Goal: Task Accomplishment & Management: Manage account settings

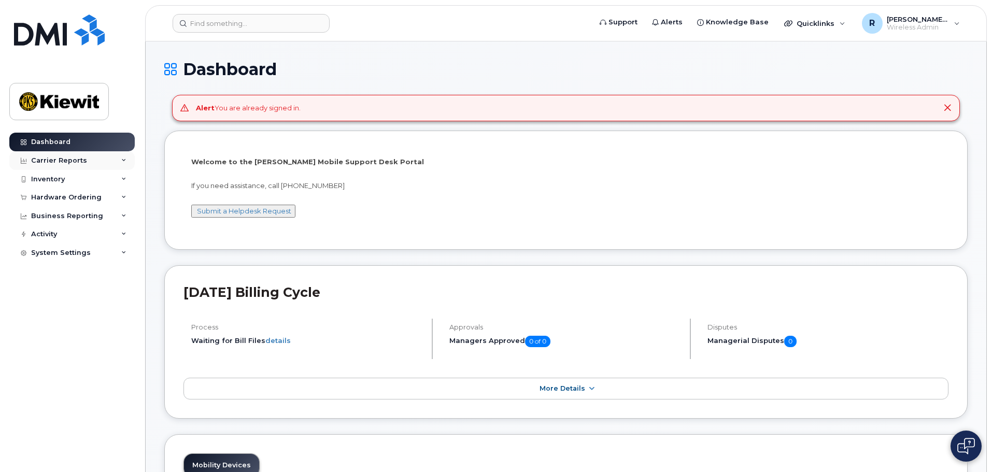
click at [122, 158] on icon at bounding box center [123, 160] width 5 height 5
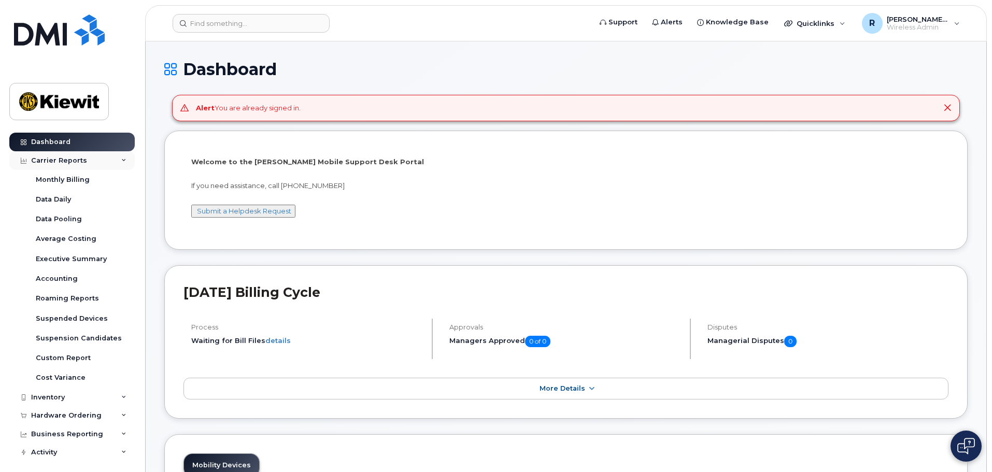
click at [122, 158] on icon at bounding box center [123, 160] width 5 height 5
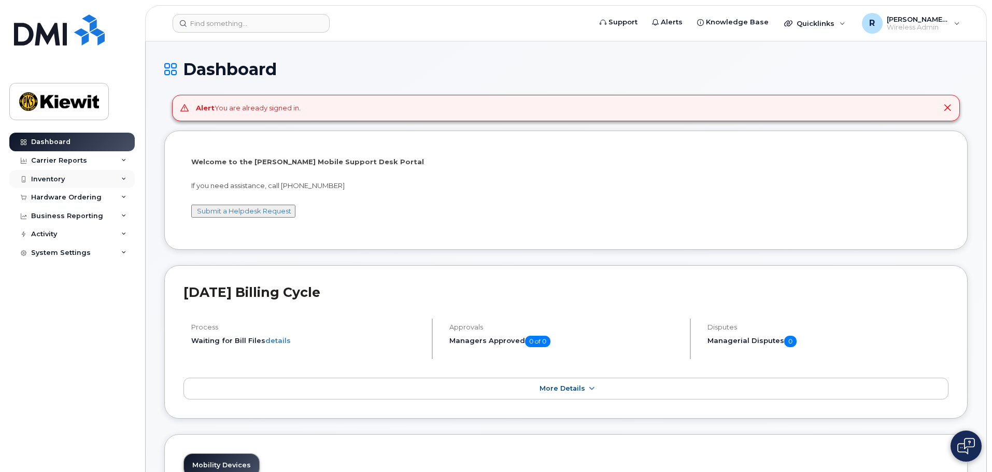
click at [120, 179] on div "Inventory" at bounding box center [71, 179] width 125 height 19
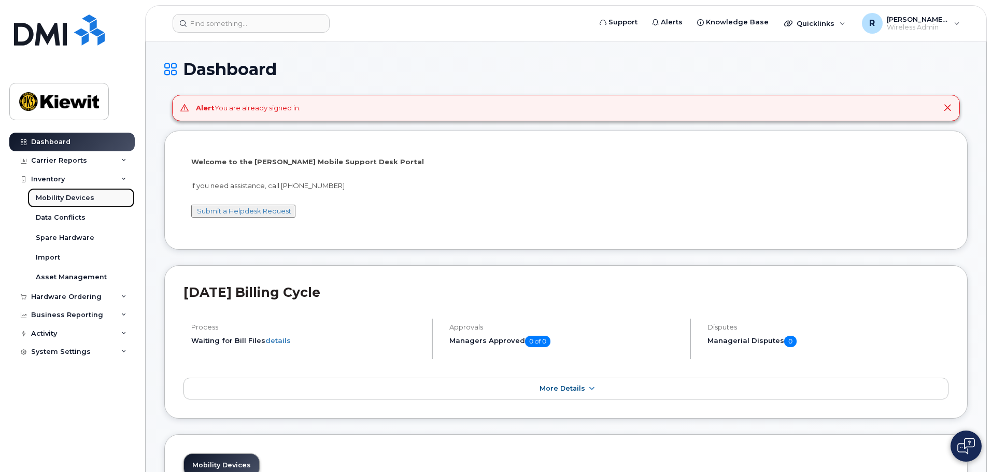
click at [95, 196] on link "Mobility Devices" at bounding box center [80, 198] width 107 height 20
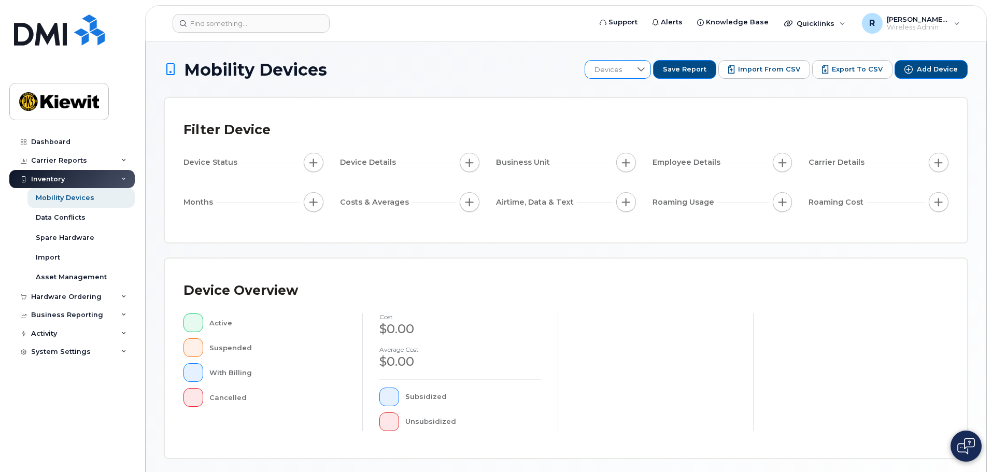
click at [645, 73] on div at bounding box center [641, 70] width 20 height 18
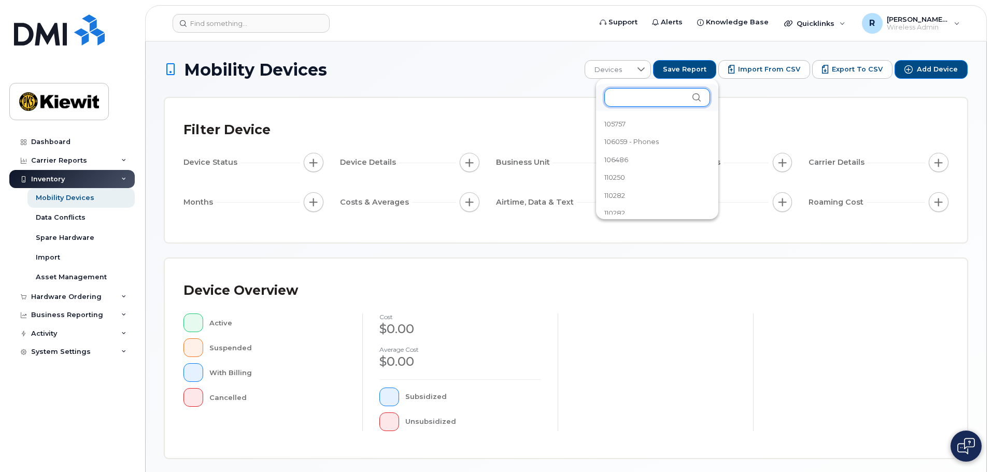
click at [631, 95] on input "text" at bounding box center [657, 97] width 106 height 19
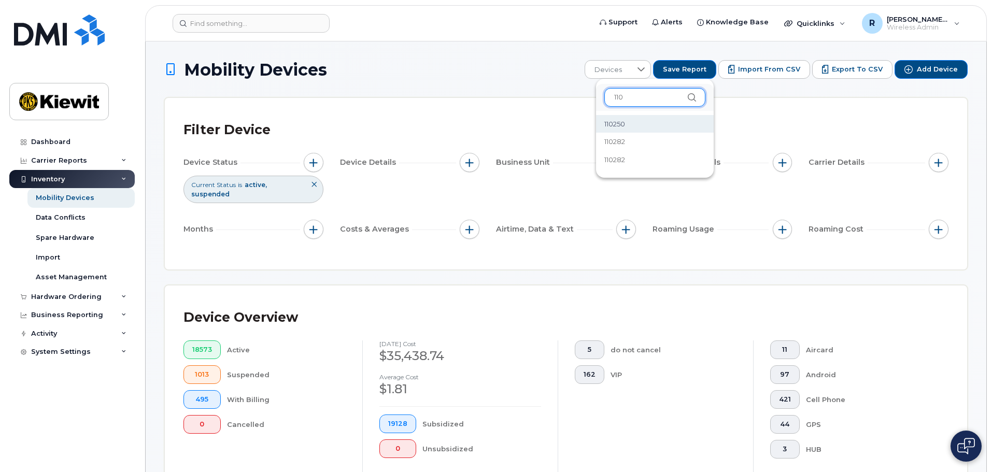
type input "110"
click at [613, 125] on span "110250" at bounding box center [614, 124] width 21 height 10
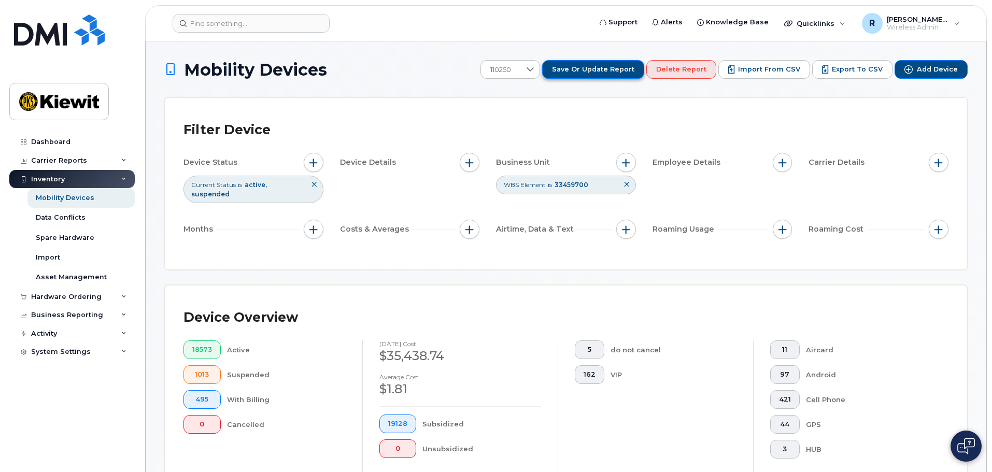
click at [605, 72] on span "Save or Update Report" at bounding box center [593, 69] width 82 height 9
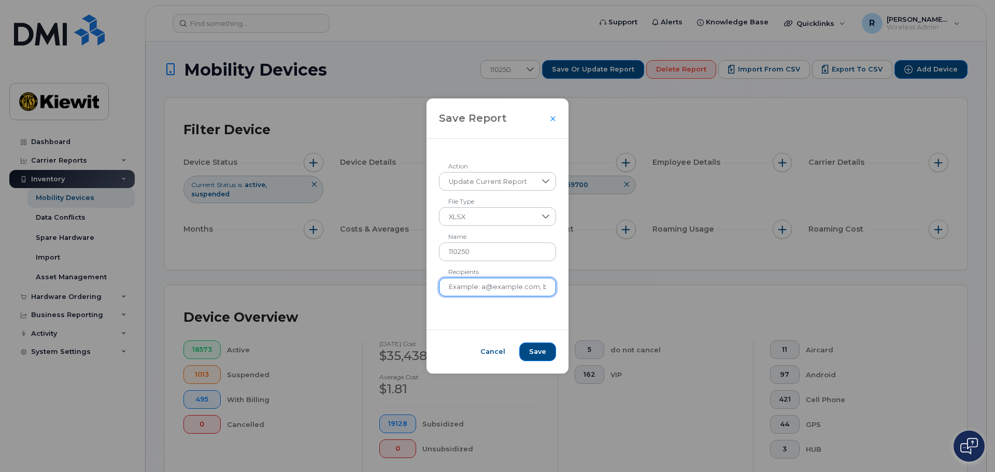
click at [517, 294] on input "Recipients" at bounding box center [498, 287] width 118 height 19
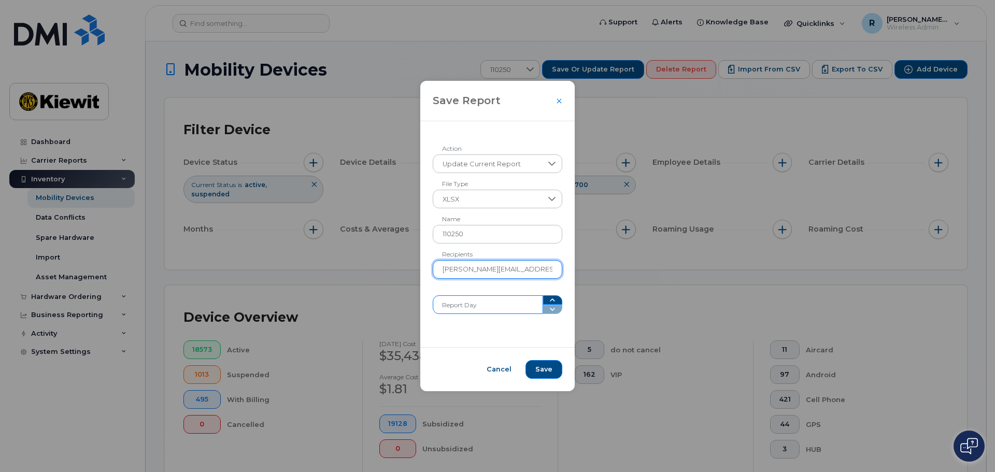
type input "rachel.vanfleet@kiewit.com"
click at [520, 311] on input "Report Day" at bounding box center [488, 304] width 110 height 19
click at [543, 300] on button "button" at bounding box center [553, 299] width 20 height 9
type input "2"
click at [543, 300] on button "button" at bounding box center [553, 299] width 20 height 9
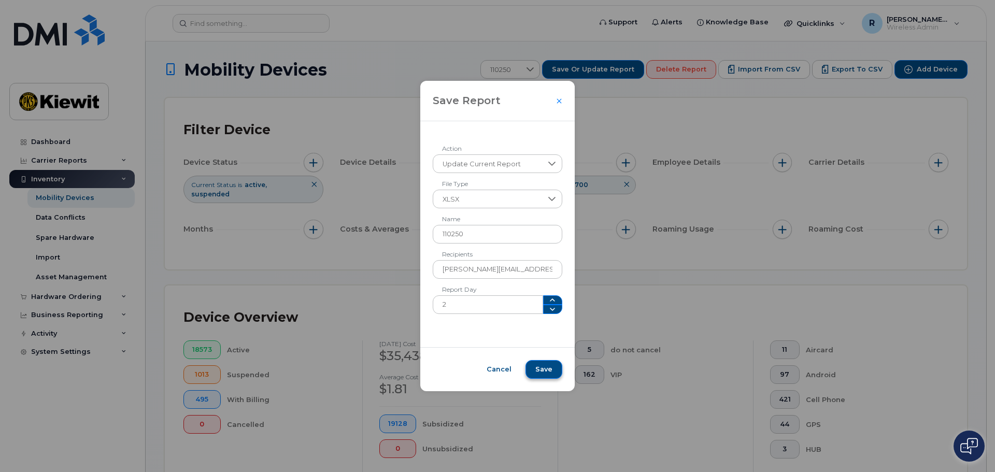
click at [545, 369] on span "Save" at bounding box center [543, 369] width 17 height 9
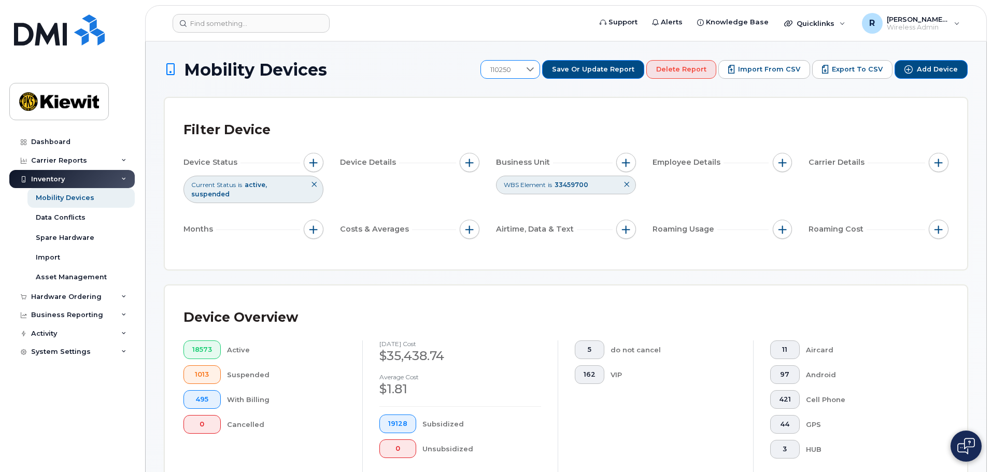
click at [534, 70] on div at bounding box center [530, 70] width 20 height 18
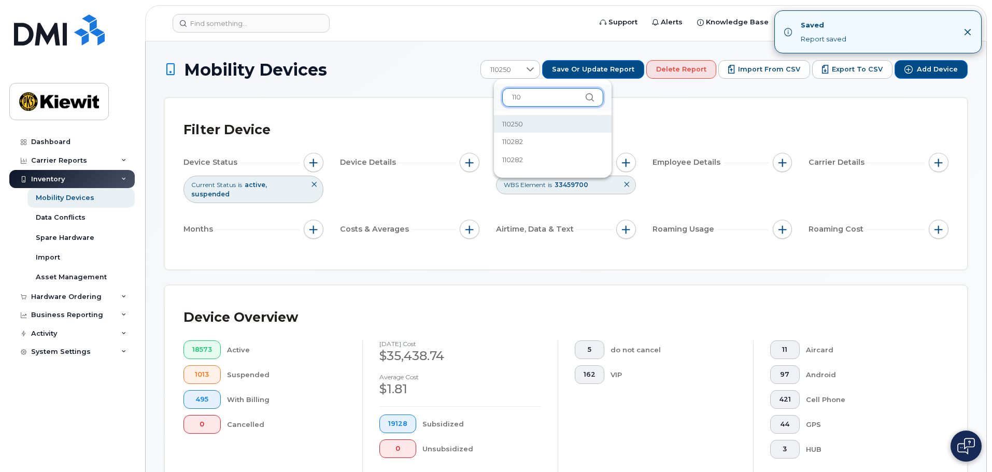
click at [531, 98] on input "110" at bounding box center [552, 97] width 101 height 19
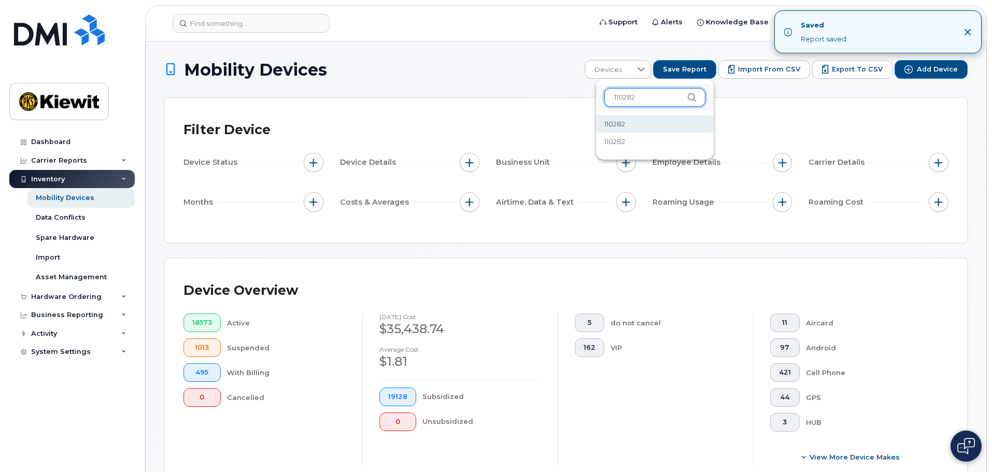
type input "110282"
click at [616, 128] on span "110282" at bounding box center [614, 124] width 21 height 10
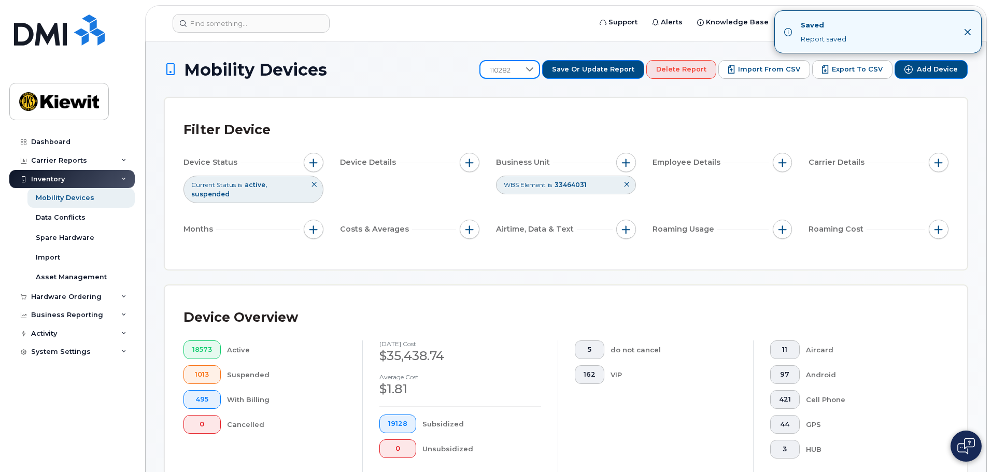
click at [520, 75] on span "110282" at bounding box center [499, 70] width 39 height 19
click at [527, 145] on li "110282" at bounding box center [552, 142] width 118 height 18
click at [519, 117] on div "Filter Device" at bounding box center [565, 130] width 765 height 27
click at [965, 31] on icon "Close" at bounding box center [968, 32] width 8 height 8
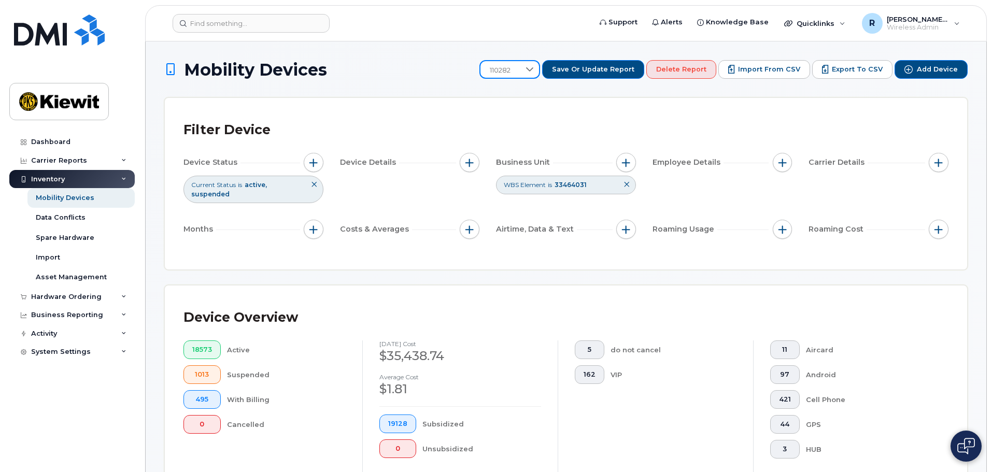
click at [520, 73] on span "110282" at bounding box center [499, 70] width 39 height 19
click at [511, 120] on span "110282" at bounding box center [512, 124] width 21 height 10
click at [564, 186] on span "33464031" at bounding box center [571, 185] width 32 height 8
click at [539, 70] on div at bounding box center [530, 70] width 20 height 18
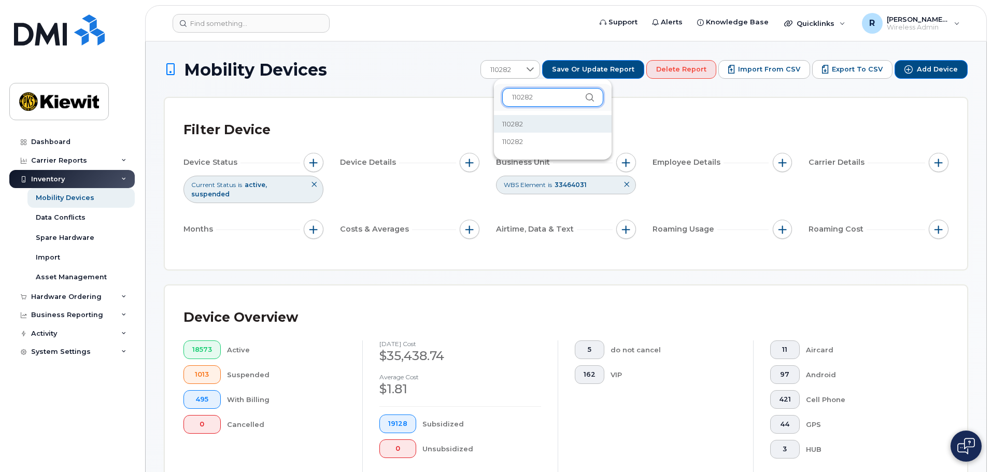
drag, startPoint x: 544, startPoint y: 97, endPoint x: 524, endPoint y: 100, distance: 20.4
click at [524, 100] on input "110282" at bounding box center [552, 97] width 101 height 19
type input "110250"
click at [553, 120] on li "110250" at bounding box center [548, 124] width 118 height 18
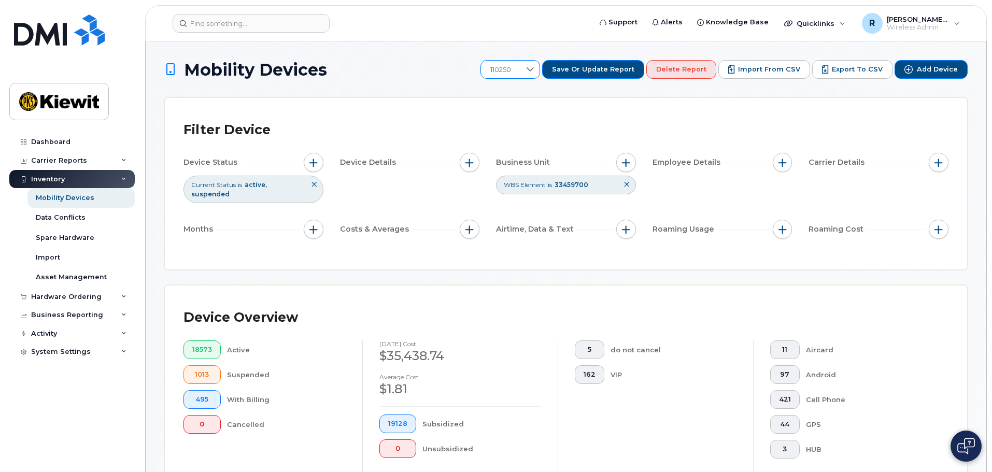
click at [534, 69] on icon at bounding box center [530, 69] width 8 height 8
click at [540, 102] on input "110250" at bounding box center [552, 97] width 101 height 19
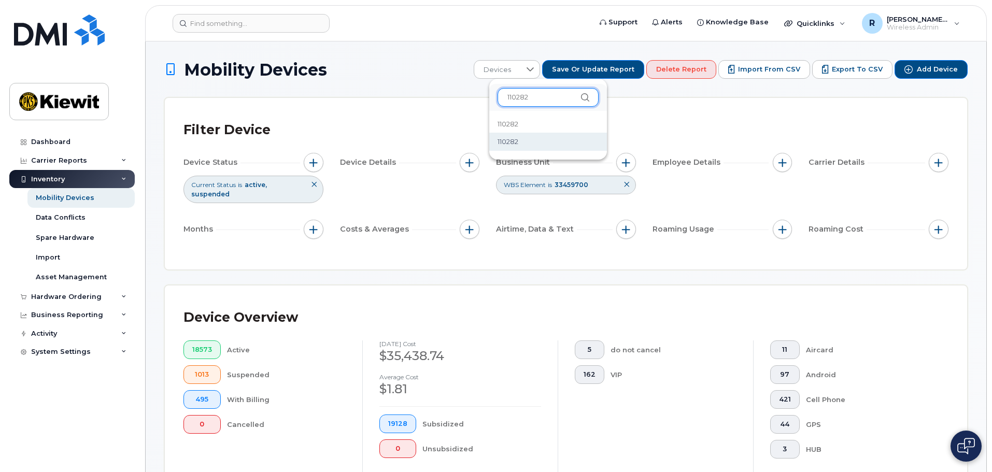
type input "110282"
click at [520, 139] on li "110282" at bounding box center [548, 142] width 118 height 18
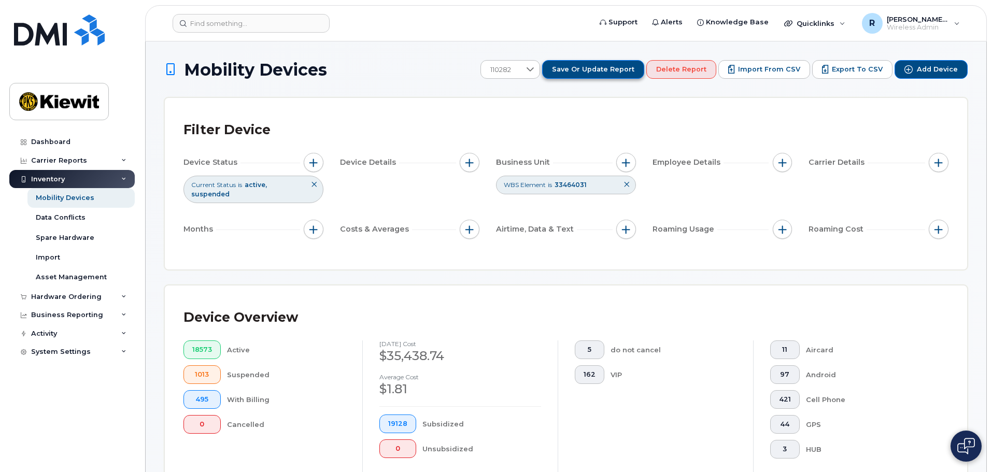
click at [601, 66] on span "Save or Update Report" at bounding box center [593, 69] width 82 height 9
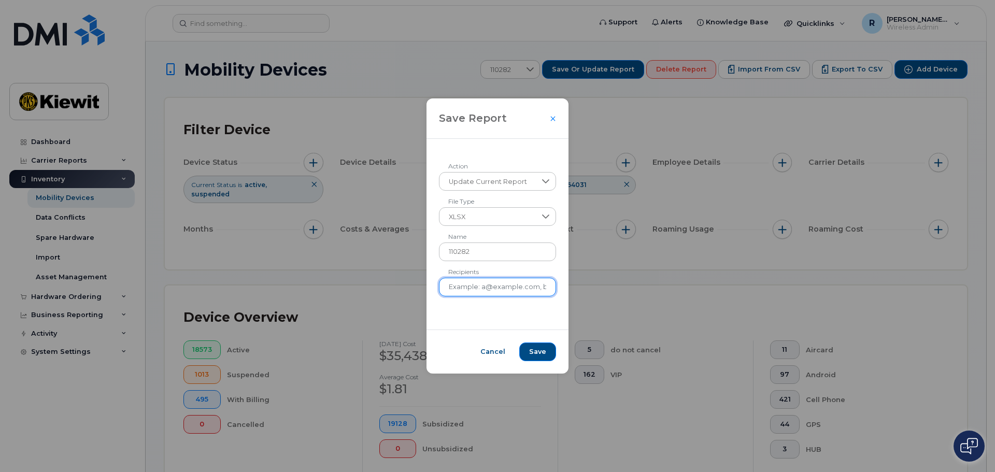
click at [481, 284] on input "Recipients" at bounding box center [498, 287] width 118 height 19
type input "rachel.vanfleet@kiewit.com"
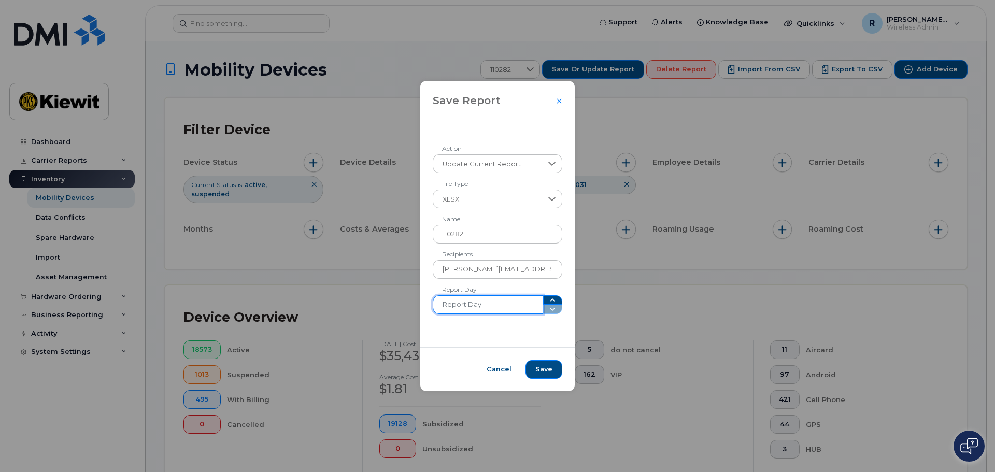
click at [482, 308] on input "Report Day" at bounding box center [488, 304] width 110 height 19
type input "2"
click at [528, 365] on button "Save" at bounding box center [544, 369] width 37 height 19
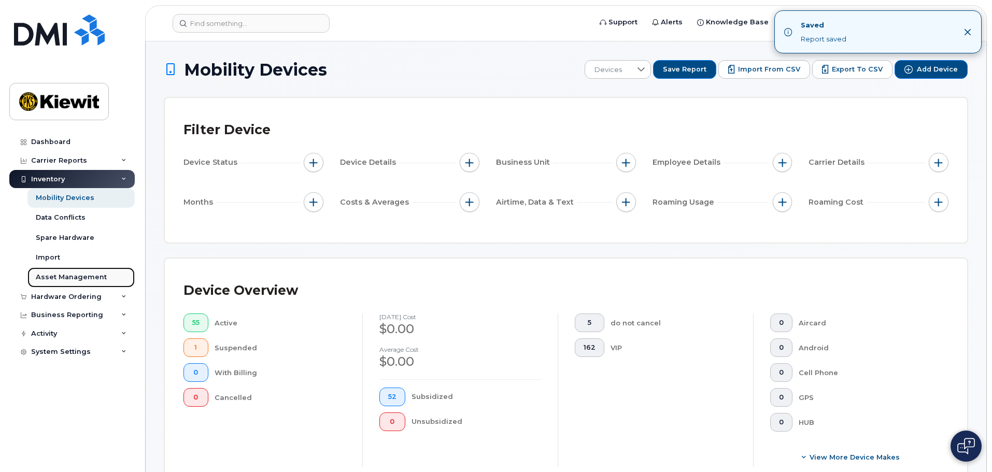
click at [74, 278] on div "Asset Management" at bounding box center [71, 277] width 71 height 9
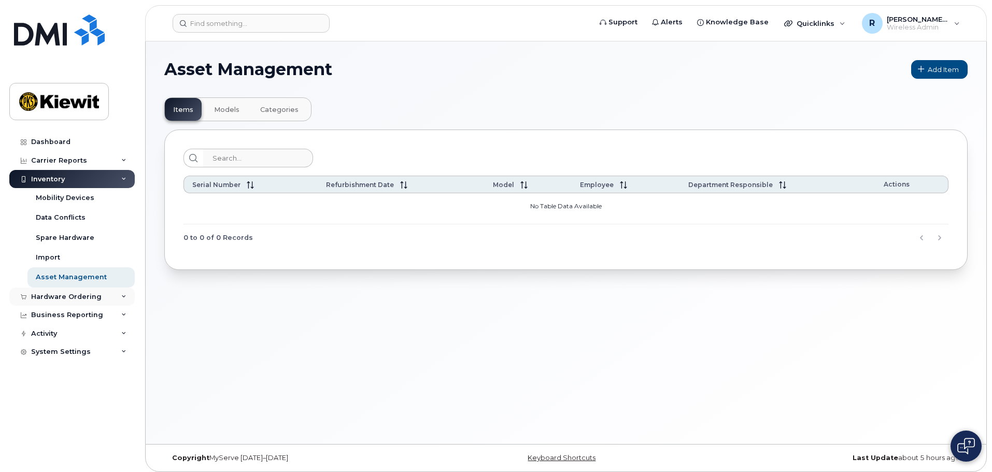
click at [81, 294] on div "Hardware Ordering" at bounding box center [66, 297] width 70 height 8
click at [80, 351] on div "Business Reporting" at bounding box center [67, 355] width 72 height 8
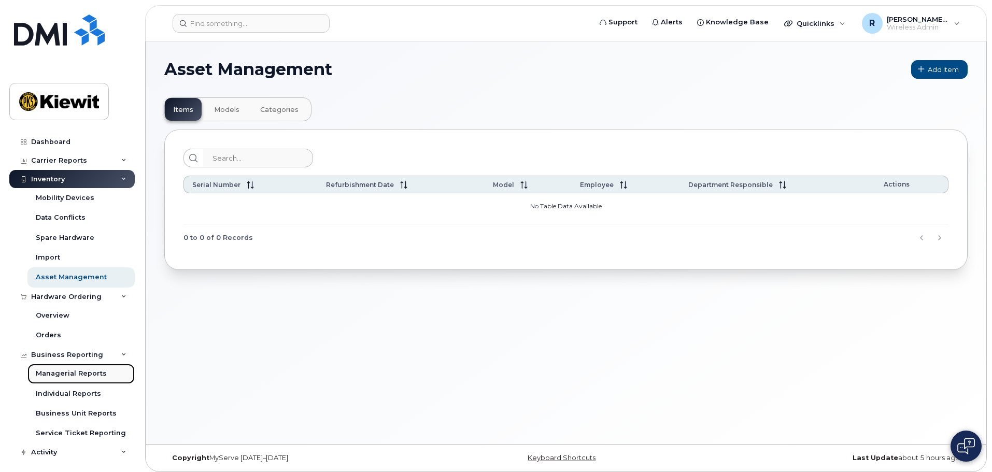
click at [79, 367] on link "Managerial Reports" at bounding box center [80, 374] width 107 height 20
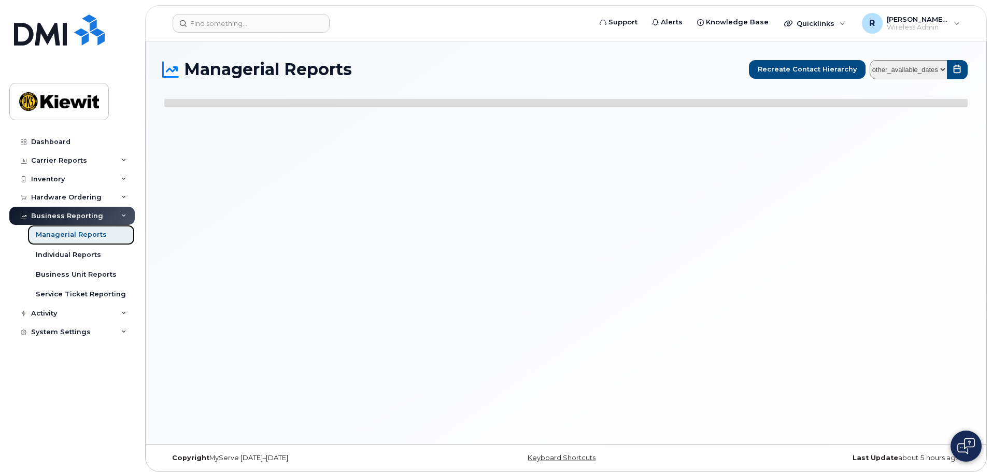
select select
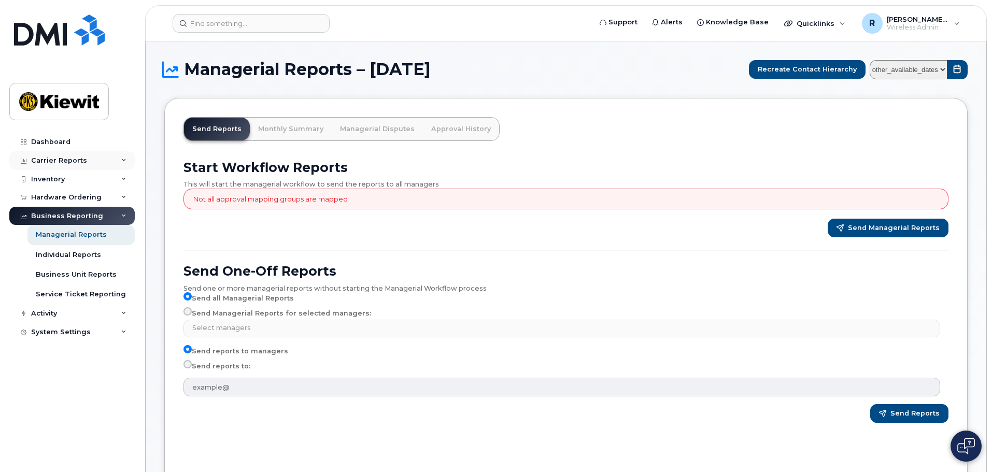
click at [63, 161] on div "Carrier Reports" at bounding box center [59, 161] width 56 height 8
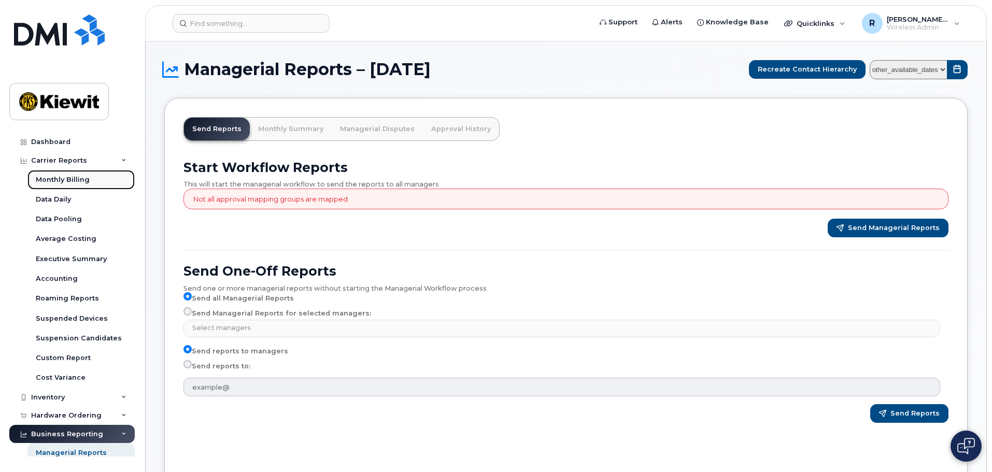
click at [60, 178] on div "Monthly Billing" at bounding box center [63, 179] width 54 height 9
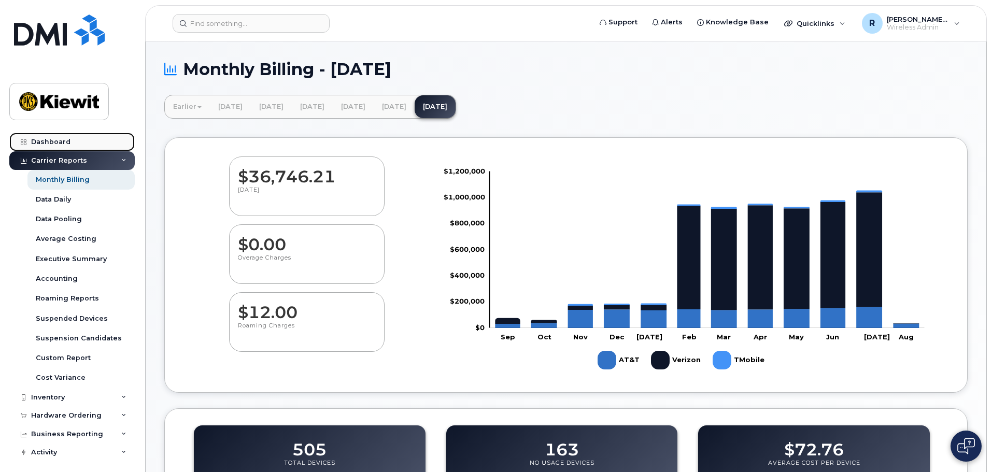
click at [63, 141] on div "Dashboard" at bounding box center [50, 142] width 39 height 8
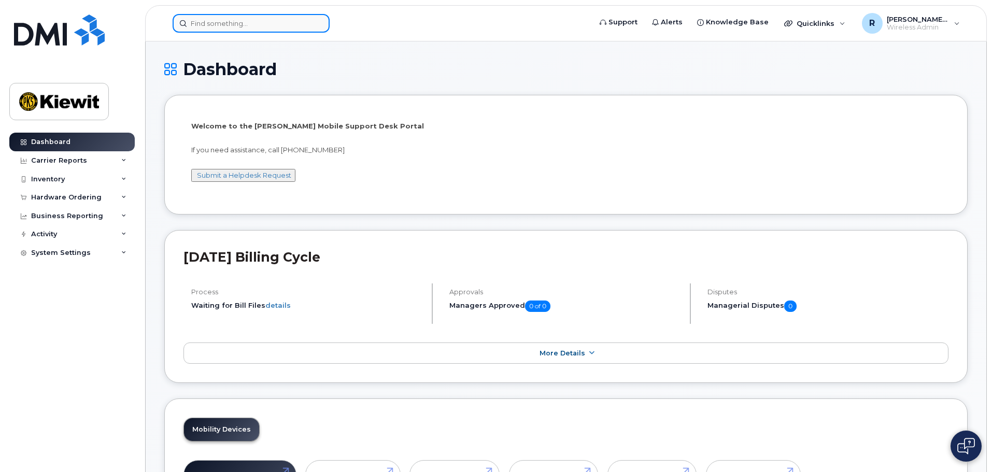
click at [222, 25] on input at bounding box center [251, 23] width 157 height 19
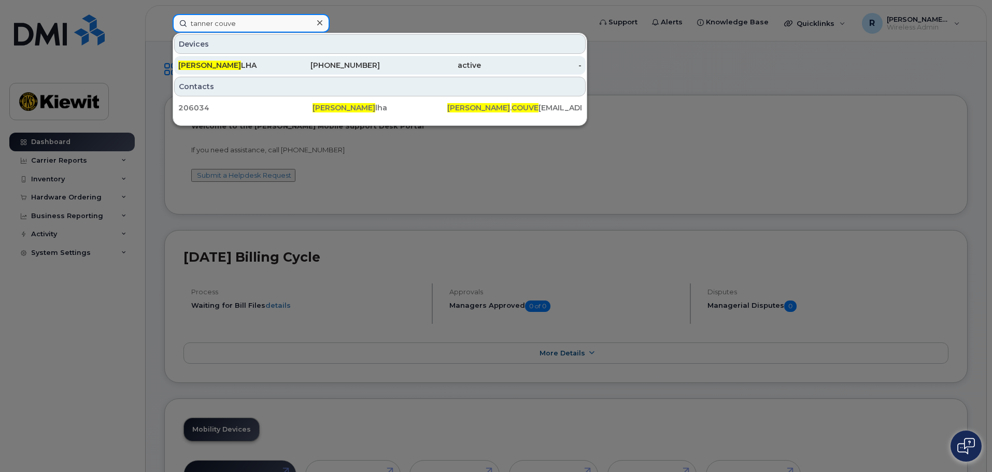
type input "tanner couve"
click at [227, 66] on span "TANNER COUVE" at bounding box center [209, 65] width 63 height 9
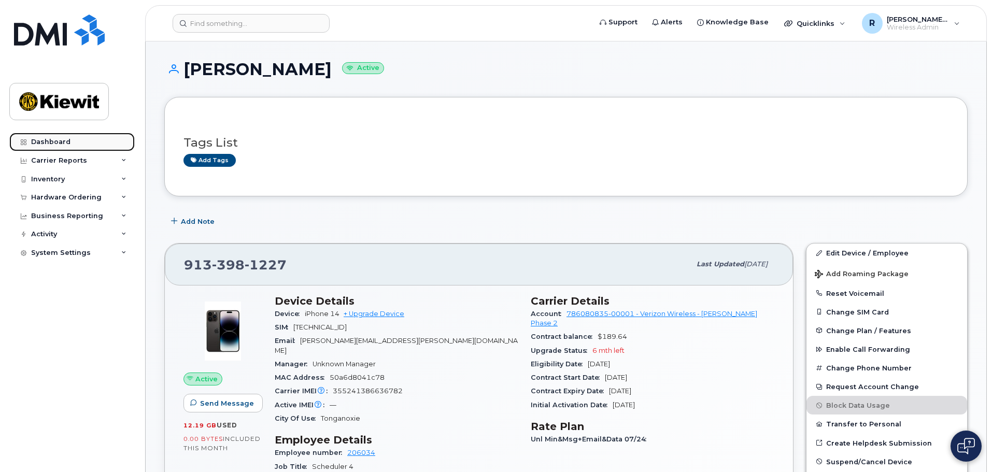
click at [64, 136] on link "Dashboard" at bounding box center [71, 142] width 125 height 19
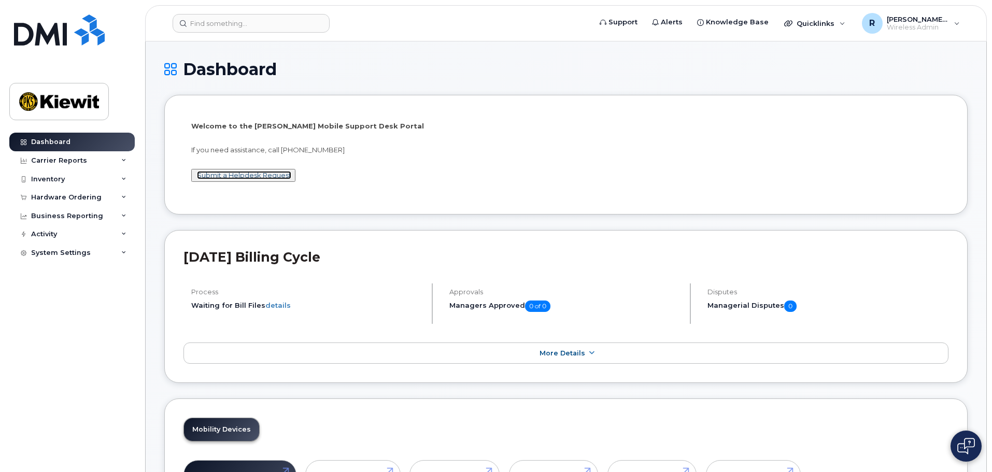
click at [250, 178] on link "Submit a Helpdesk Request" at bounding box center [244, 175] width 94 height 8
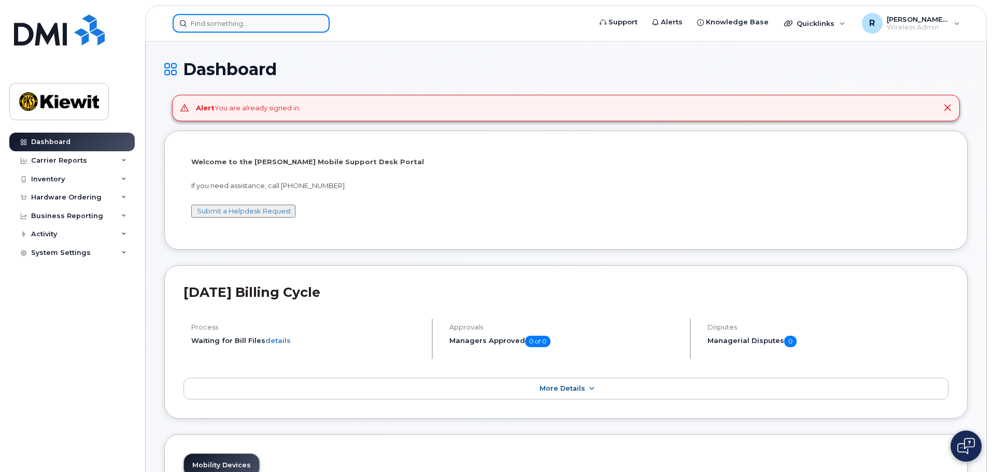
click at [215, 25] on input at bounding box center [251, 23] width 157 height 19
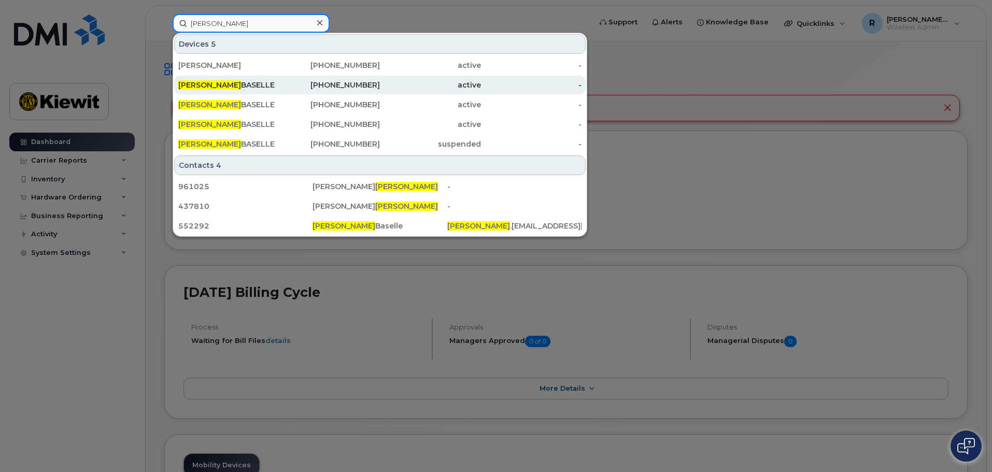
type input "[PERSON_NAME]"
click at [255, 84] on div "NICKSON BASELLE" at bounding box center [228, 85] width 101 height 10
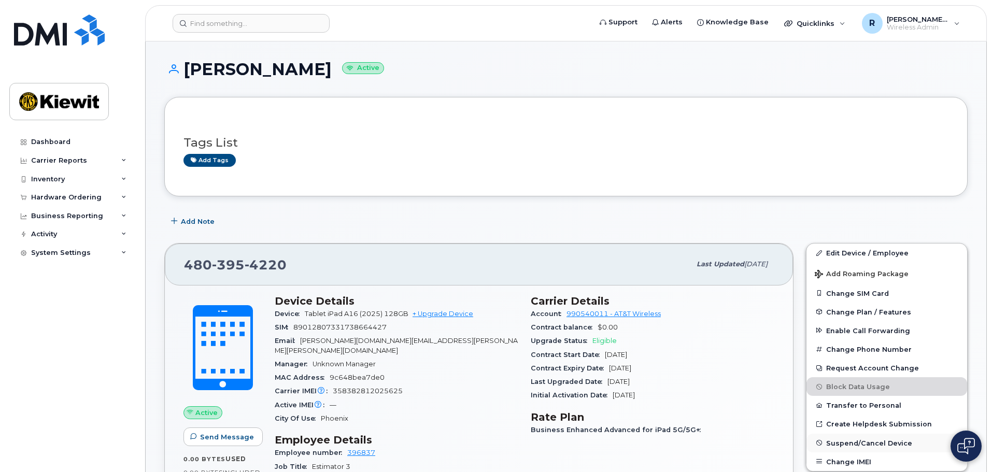
click at [887, 443] on span "Suspend/Cancel Device" at bounding box center [869, 443] width 86 height 8
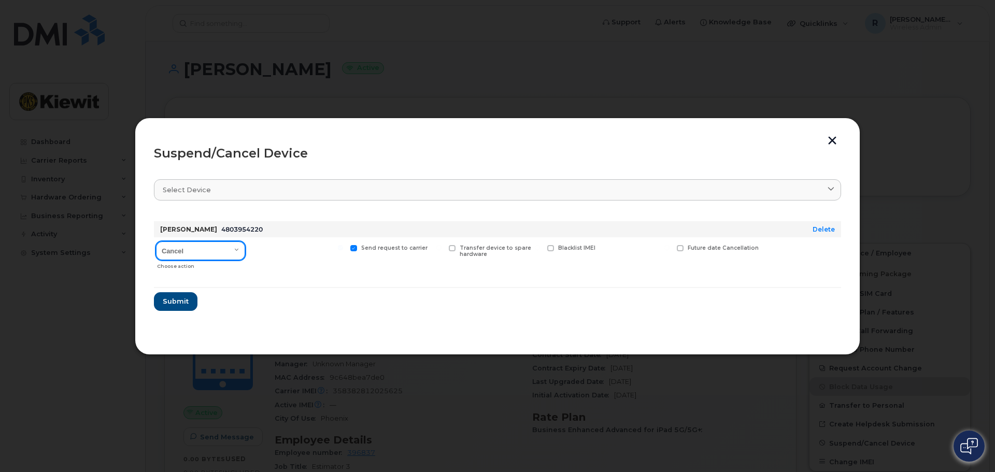
click at [238, 250] on select "Cancel Suspend - Reduced Rate Suspend - Full Rate Suspend - Lost Device/Stolen …" at bounding box center [200, 251] width 89 height 19
click at [283, 248] on div at bounding box center [298, 255] width 96 height 37
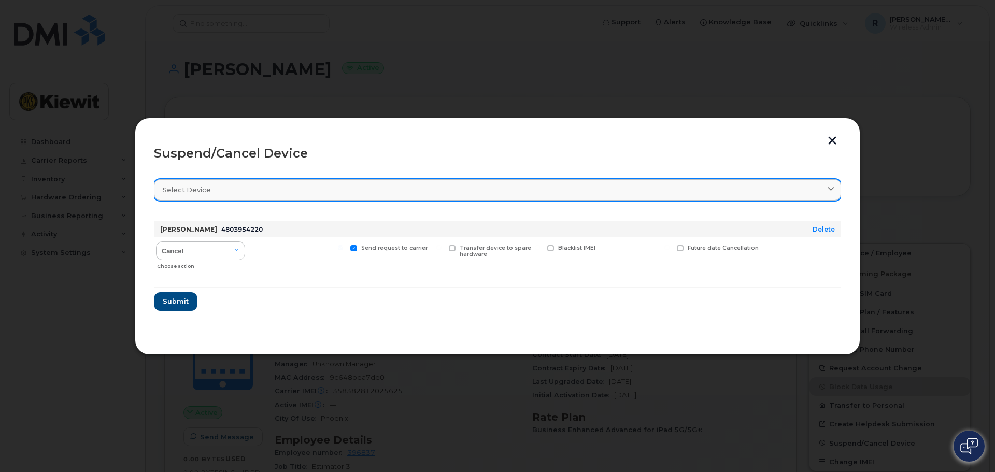
click at [260, 197] on link "Select device" at bounding box center [497, 189] width 687 height 21
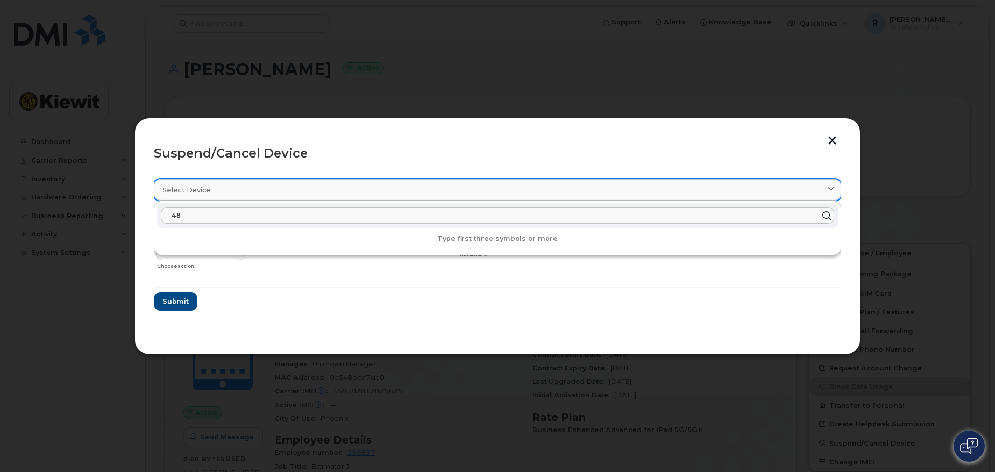
type input "4"
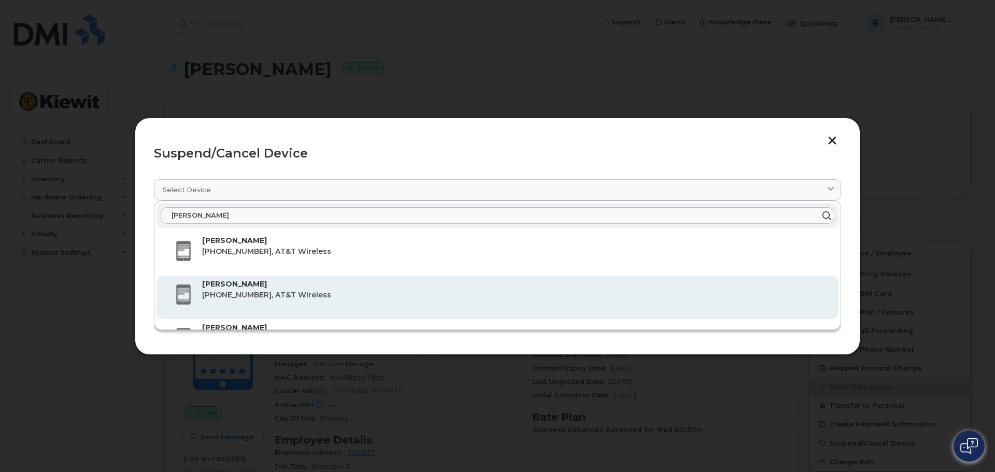
type input "[PERSON_NAME]"
click at [218, 299] on span "480-395-4220, AT&T Wireless" at bounding box center [266, 294] width 129 height 9
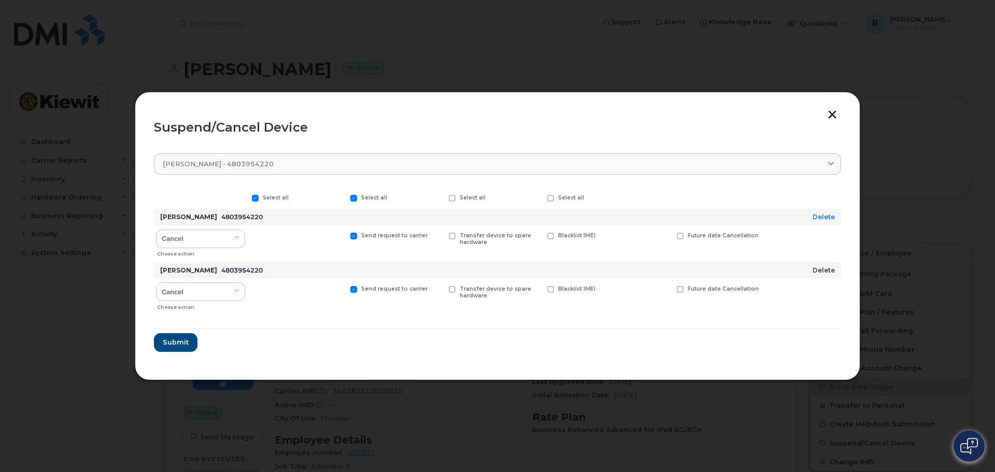
click at [818, 273] on link "Delete" at bounding box center [824, 270] width 22 height 8
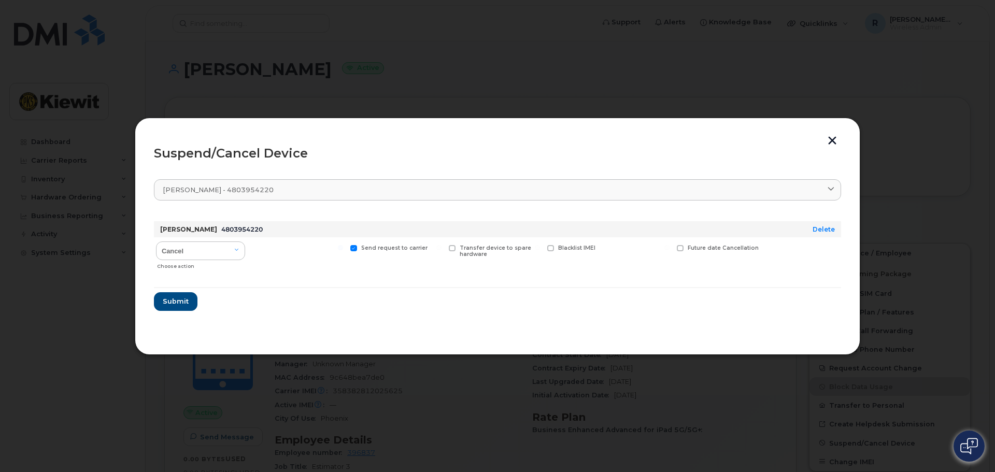
click at [453, 248] on span at bounding box center [452, 248] width 7 height 7
click at [442, 248] on input "Transfer device to spare hardware" at bounding box center [438, 247] width 5 height 5
click at [453, 248] on span at bounding box center [452, 248] width 7 height 7
click at [442, 248] on input "Transfer device to spare hardware" at bounding box center [438, 247] width 5 height 5
checkbox input "false"
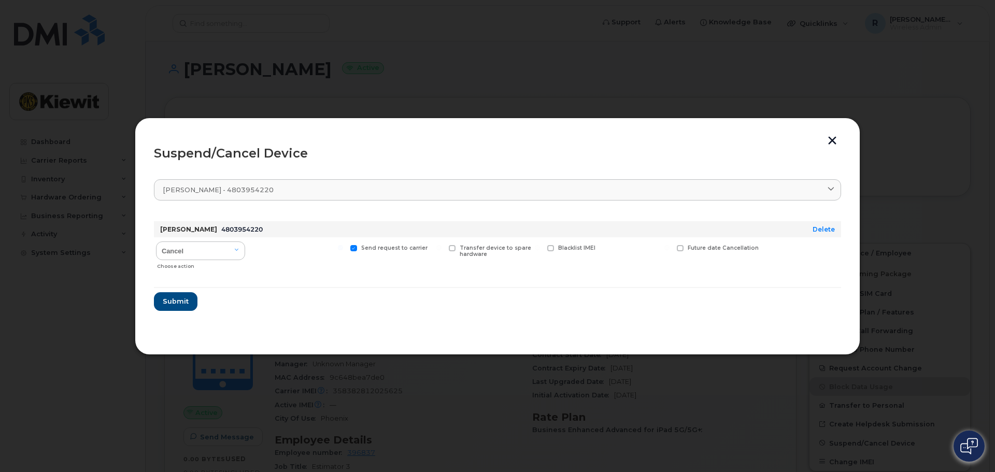
click at [831, 142] on button "button" at bounding box center [833, 141] width 16 height 11
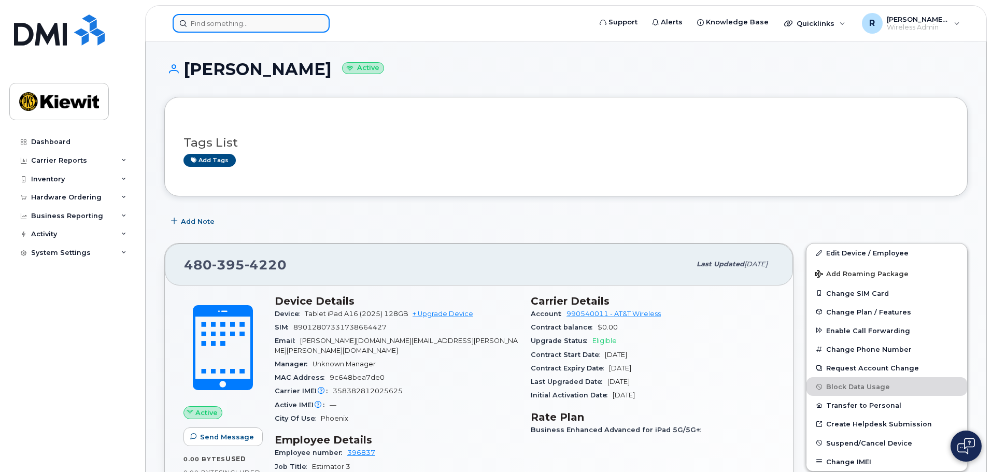
click at [213, 29] on input at bounding box center [251, 23] width 157 height 19
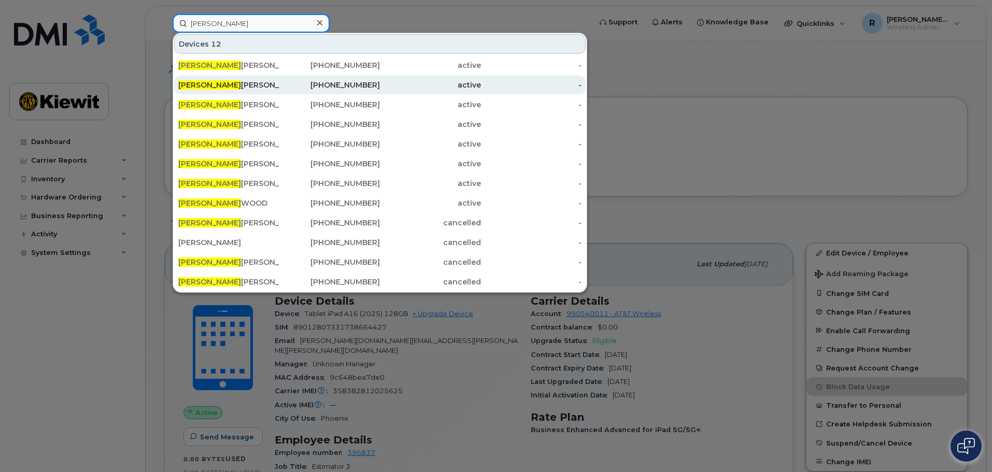
type input "rudy"
click at [208, 82] on div "RUDY TEJEDA" at bounding box center [228, 85] width 101 height 10
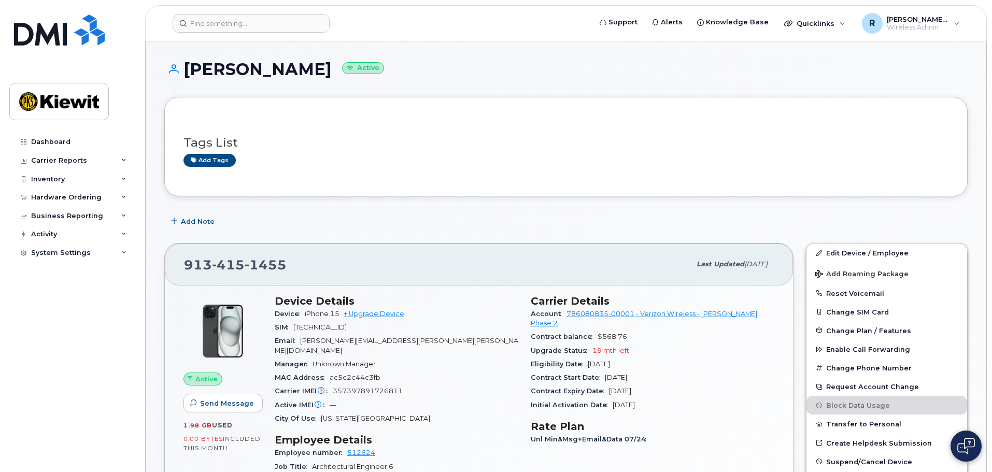
scroll to position [52, 0]
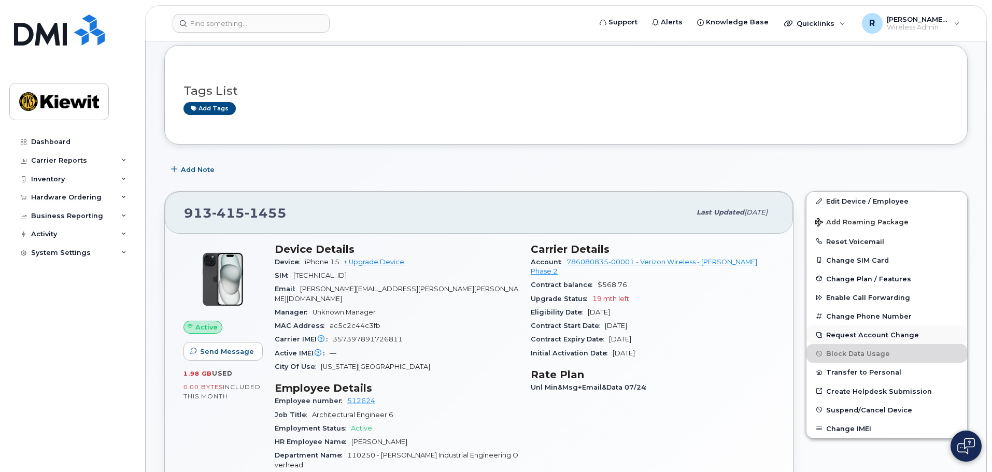
click at [846, 335] on button "Request Account Change" at bounding box center [887, 335] width 161 height 19
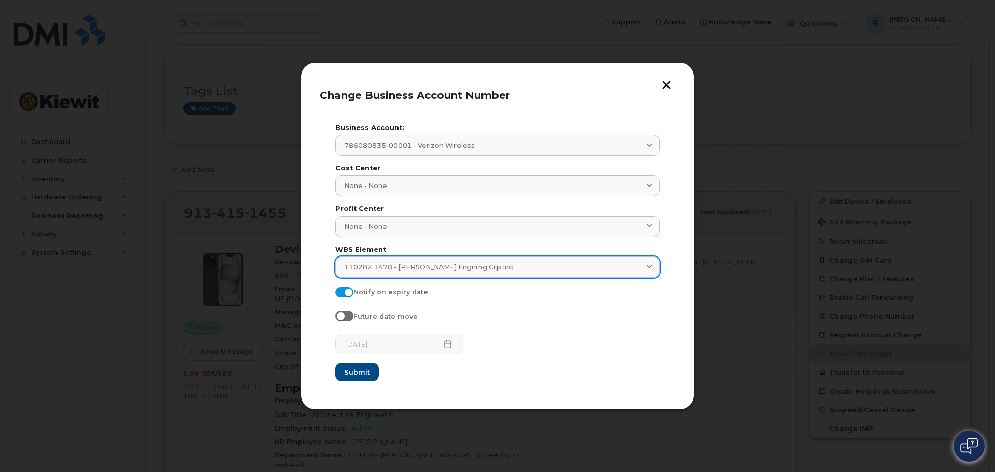
click at [416, 269] on span "110282.1478 - [PERSON_NAME] Engnrng Grp Inc" at bounding box center [428, 267] width 169 height 10
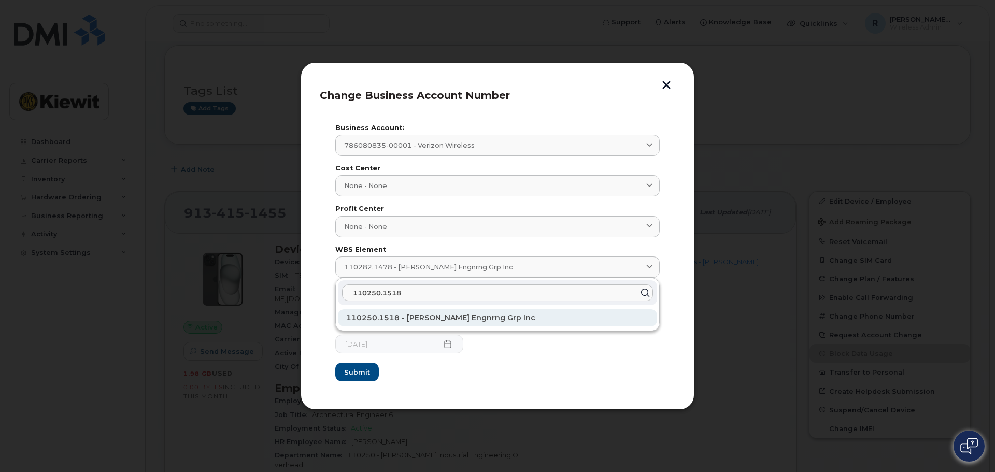
type input "110250.1518"
click at [396, 319] on span "110250.1518 - Kiewit Engnrng Grp Inc" at bounding box center [440, 317] width 189 height 9
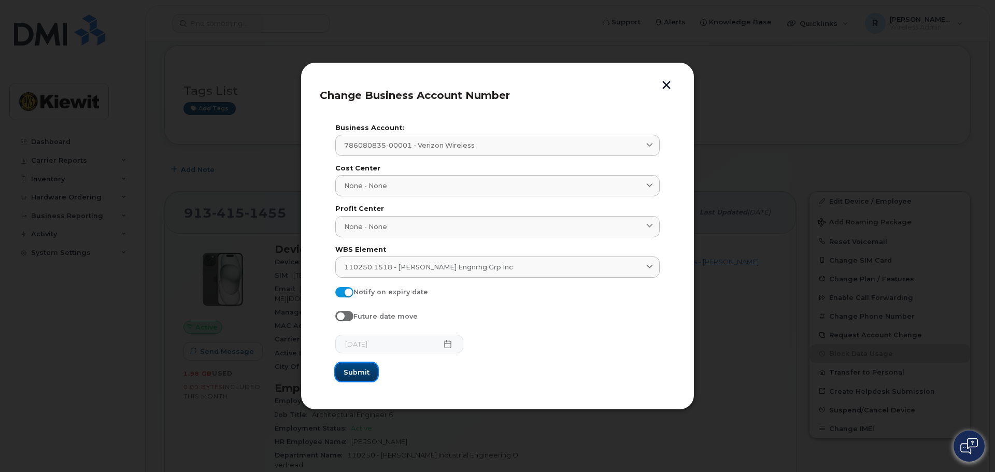
click at [357, 375] on span "Submit" at bounding box center [357, 372] width 26 height 10
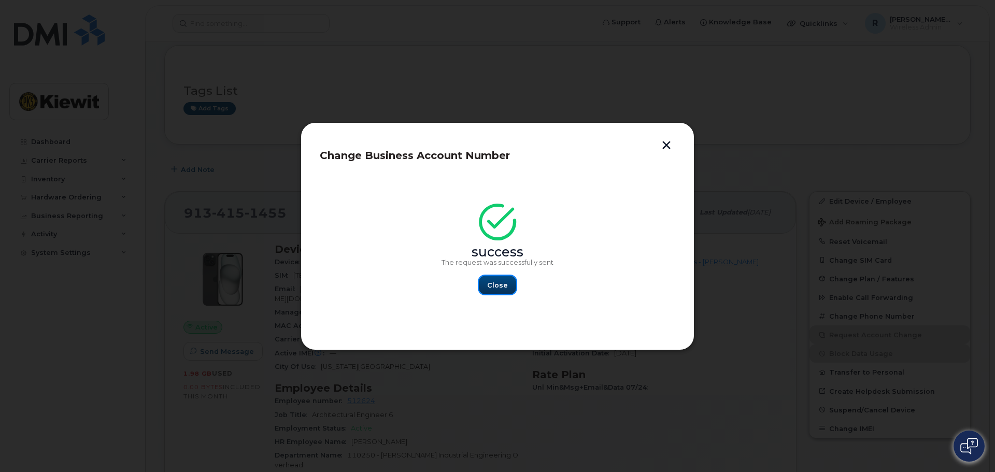
click at [501, 287] on span "Close" at bounding box center [497, 285] width 21 height 10
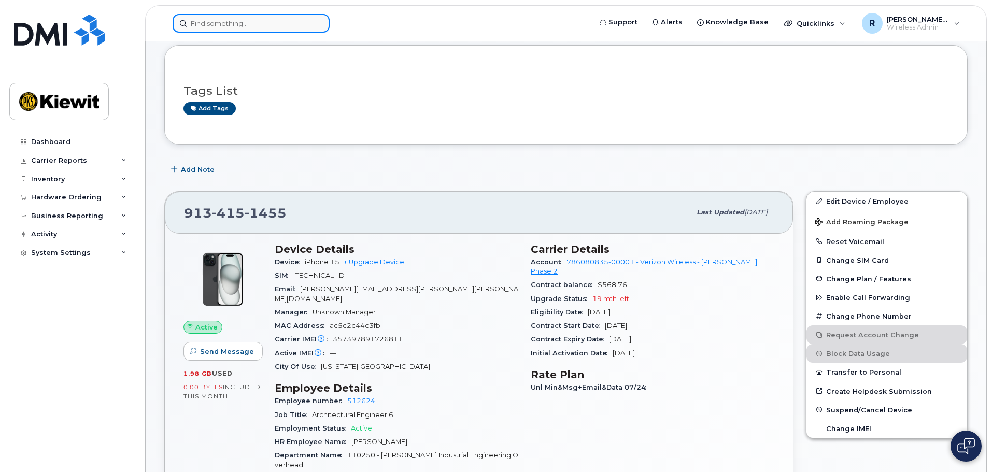
click at [200, 22] on input at bounding box center [251, 23] width 157 height 19
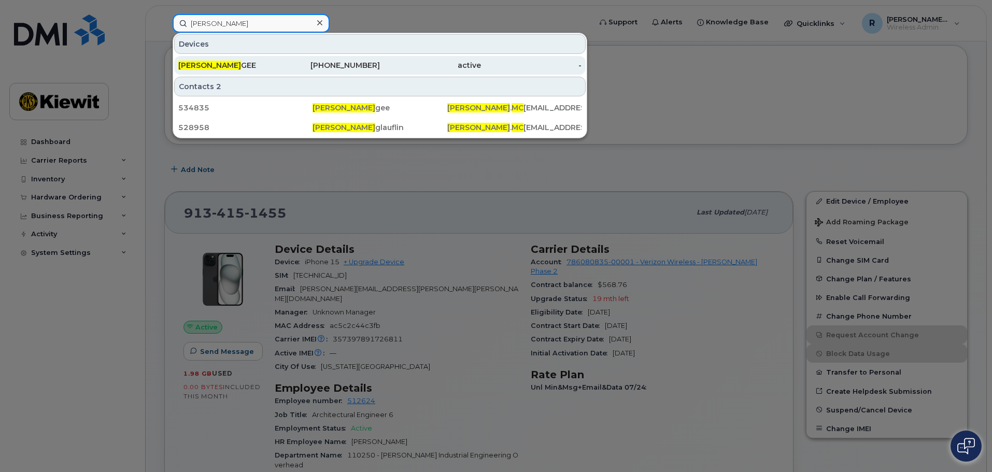
type input "heather mc"
click at [220, 68] on span "HEATHER MC" at bounding box center [209, 65] width 63 height 9
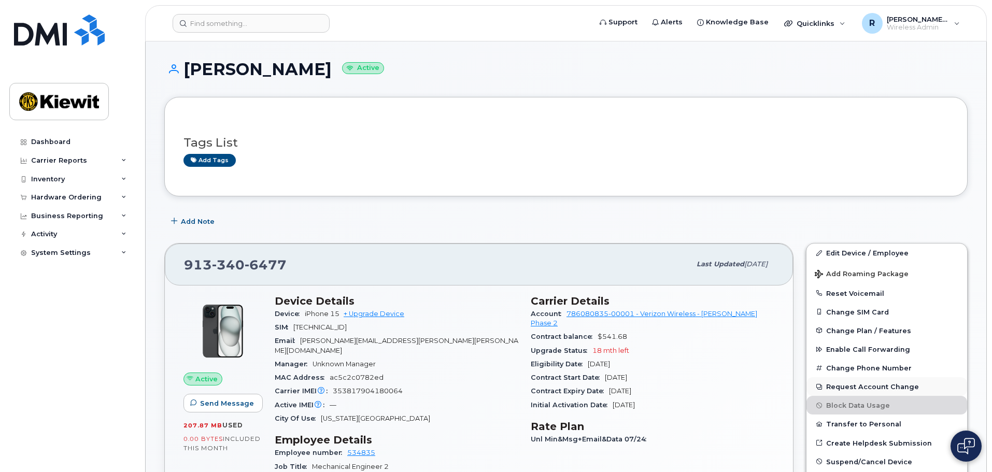
click at [860, 389] on button "Request Account Change" at bounding box center [887, 386] width 161 height 19
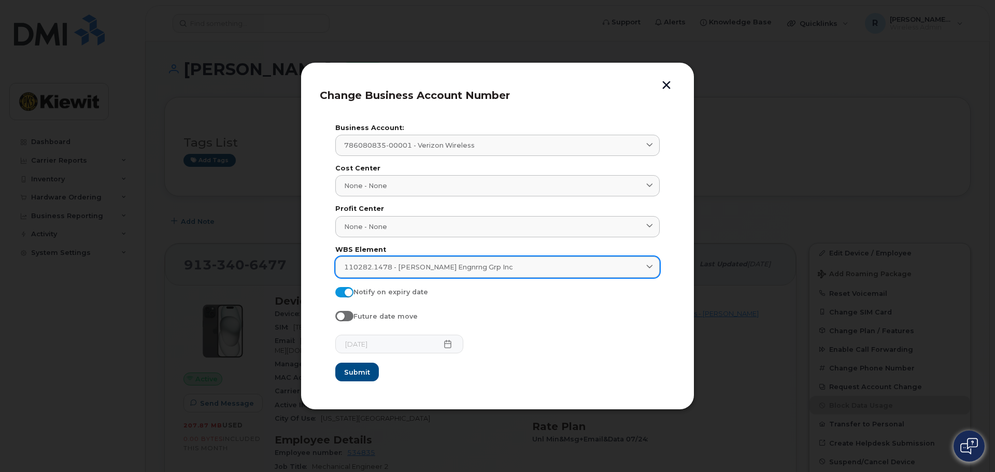
click at [486, 268] on div "110282.1478 - [PERSON_NAME] Engnrng Grp Inc" at bounding box center [497, 267] width 307 height 10
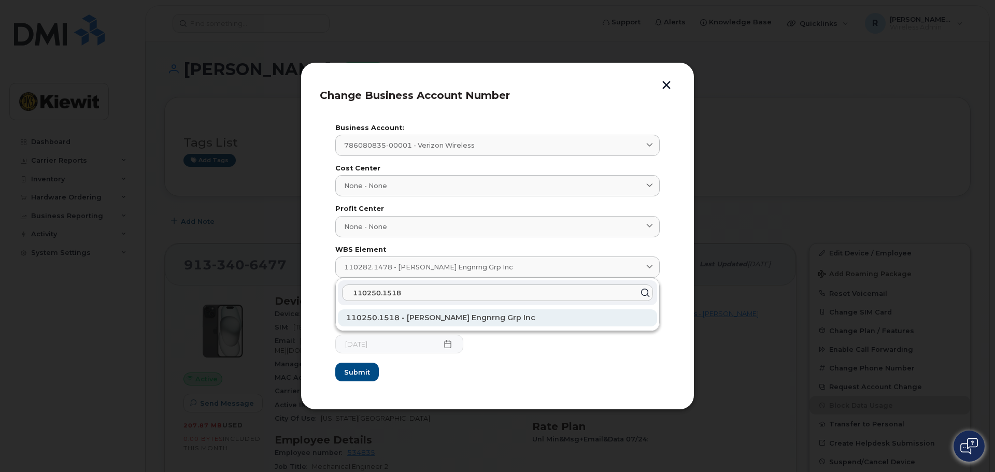
type input "110250.1518"
click at [398, 318] on span "110250.1518 - [PERSON_NAME] Engnrng Grp Inc" at bounding box center [440, 317] width 189 height 9
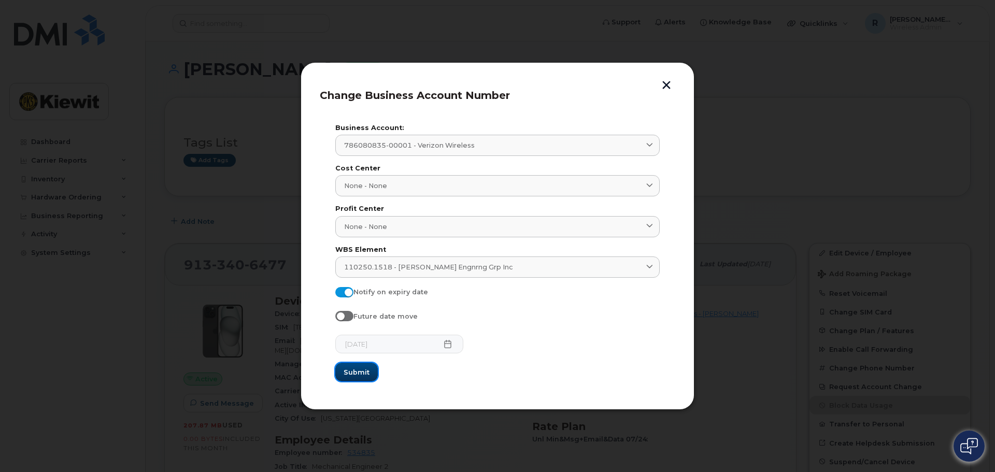
click at [359, 373] on span "Submit" at bounding box center [357, 372] width 26 height 10
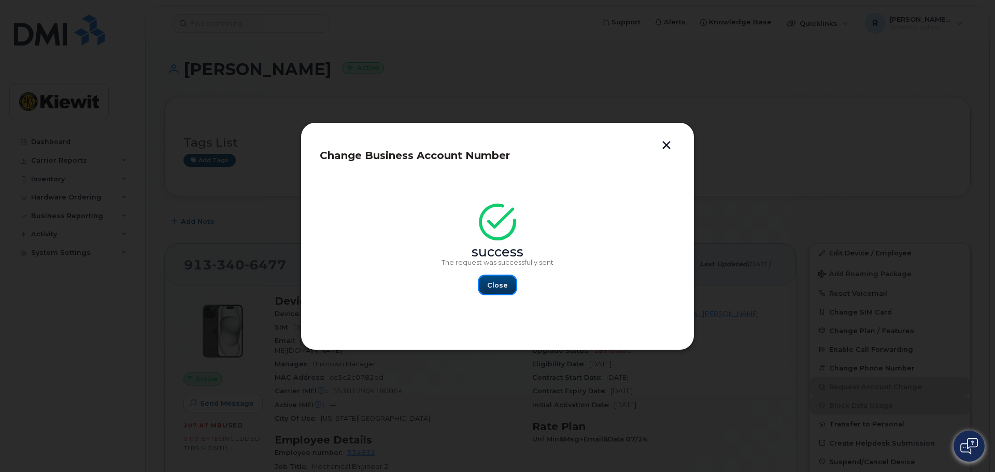
click at [512, 286] on button "Close" at bounding box center [497, 285] width 37 height 19
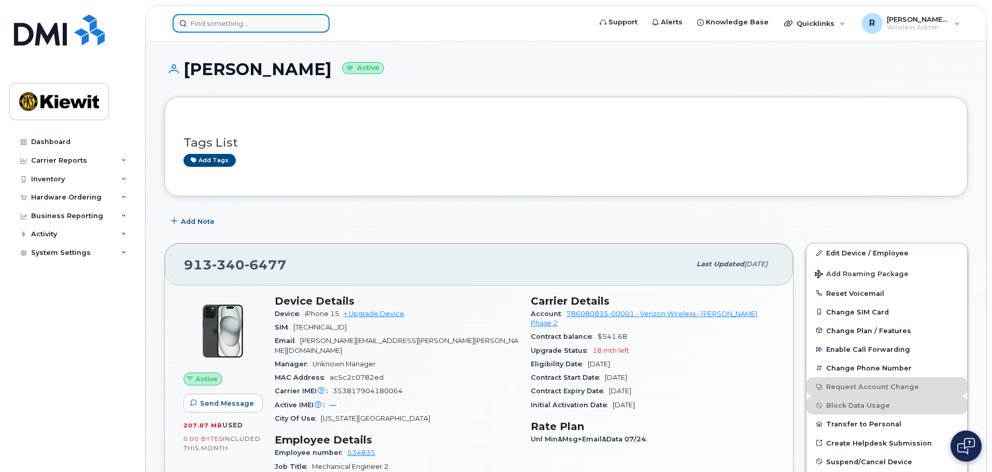
click at [221, 26] on input at bounding box center [251, 23] width 157 height 19
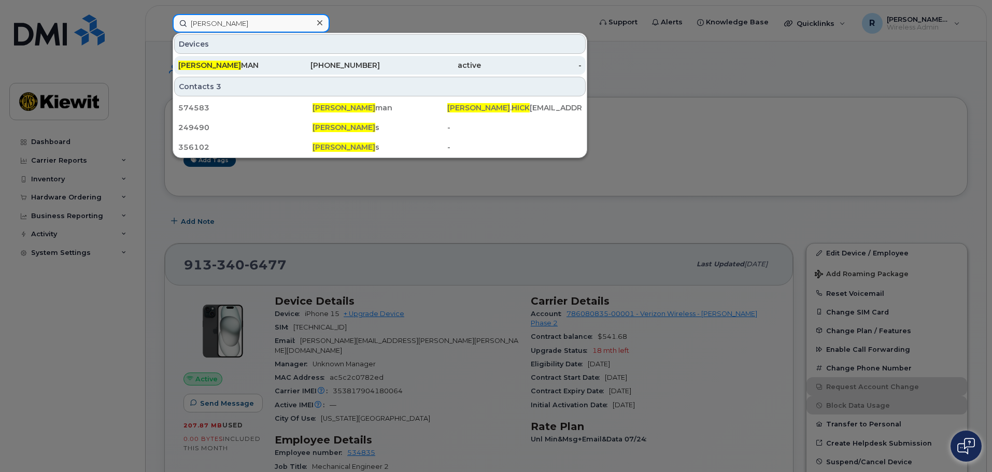
type input "[PERSON_NAME]"
click at [307, 66] on div "[PHONE_NUMBER]" at bounding box center [329, 65] width 101 height 10
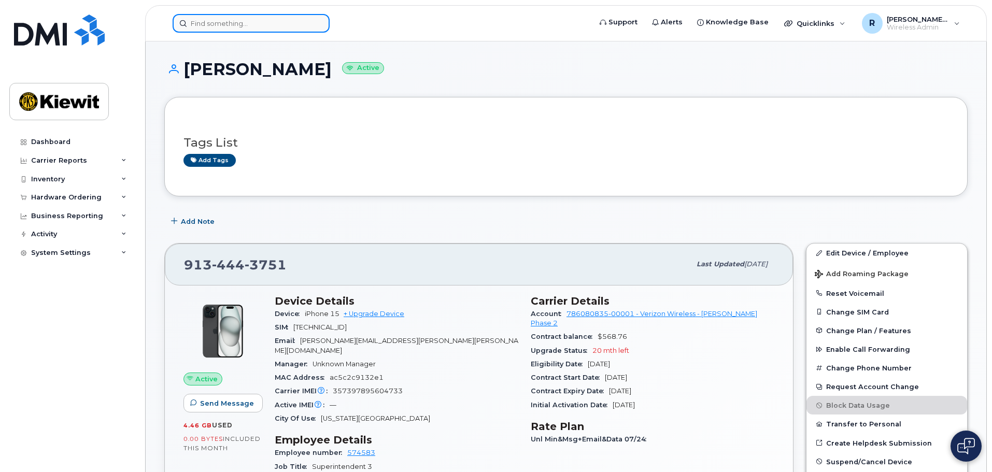
click at [224, 21] on input at bounding box center [251, 23] width 157 height 19
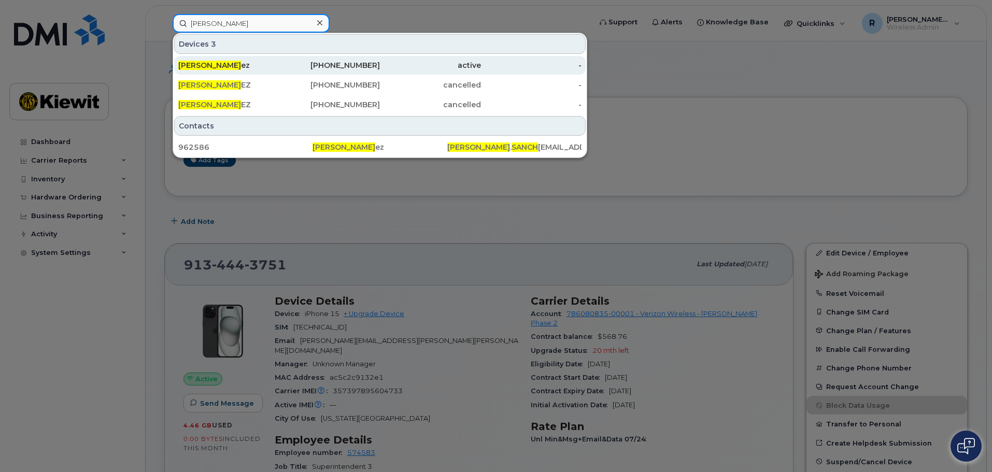
type input "[PERSON_NAME]"
click at [279, 60] on div "[PERSON_NAME] ez" at bounding box center [329, 65] width 101 height 19
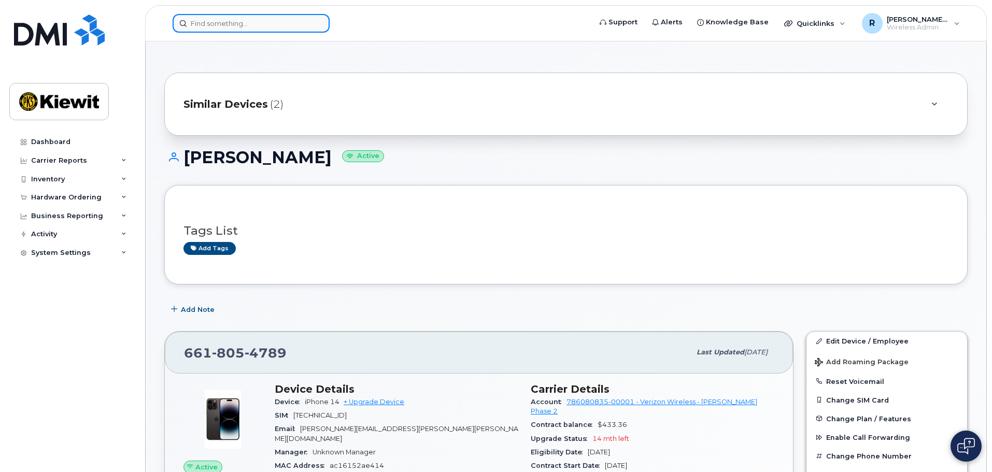
click at [224, 23] on input at bounding box center [251, 23] width 157 height 19
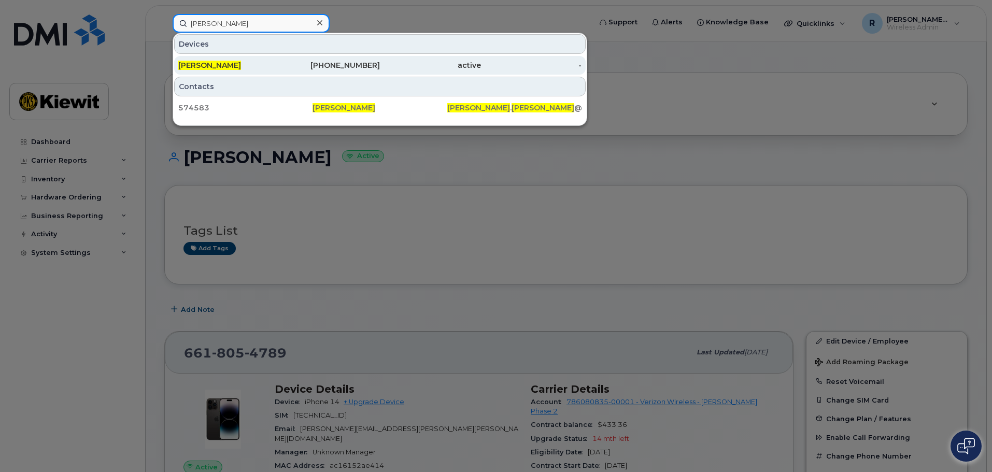
type input "[PERSON_NAME]"
click at [246, 68] on div "[PERSON_NAME]" at bounding box center [228, 65] width 101 height 10
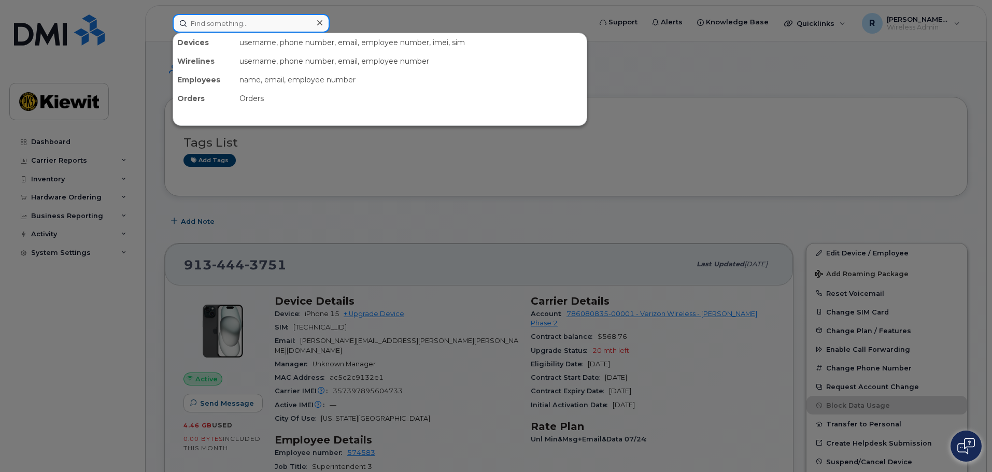
click at [210, 26] on input at bounding box center [251, 23] width 157 height 19
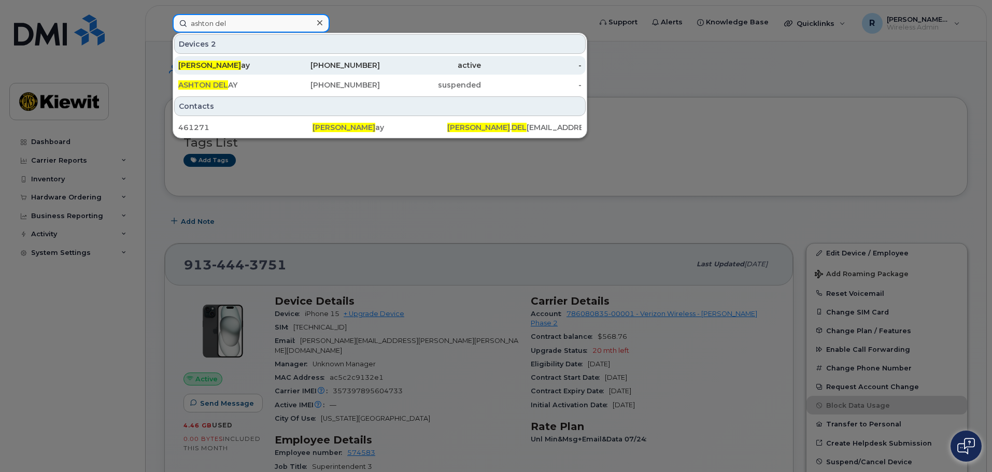
type input "ashton del"
click at [219, 63] on span "Ashton Del" at bounding box center [209, 65] width 63 height 9
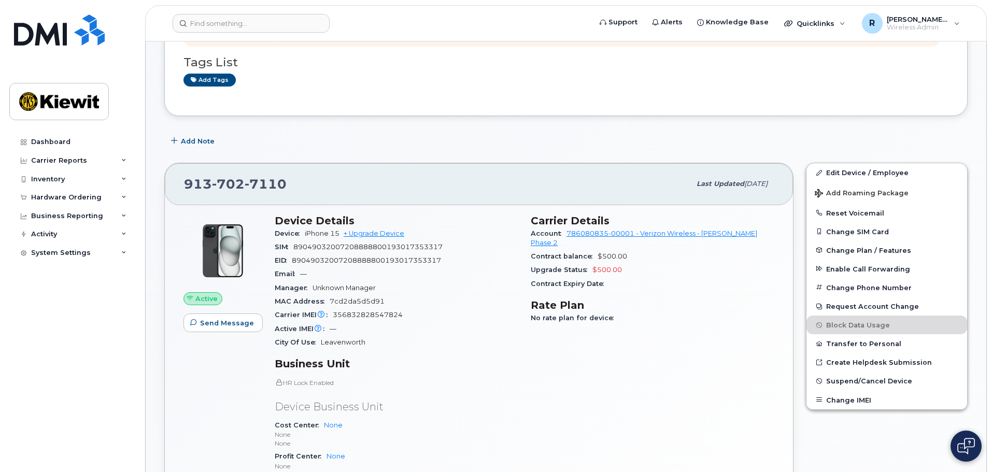
scroll to position [104, 0]
click at [886, 171] on link "Edit Device / Employee" at bounding box center [887, 173] width 161 height 19
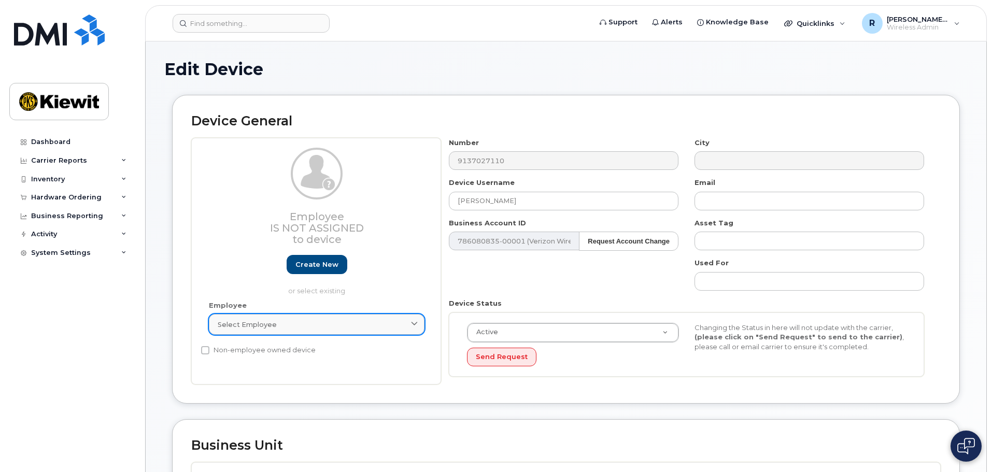
click at [284, 324] on div "Select employee" at bounding box center [317, 325] width 198 height 10
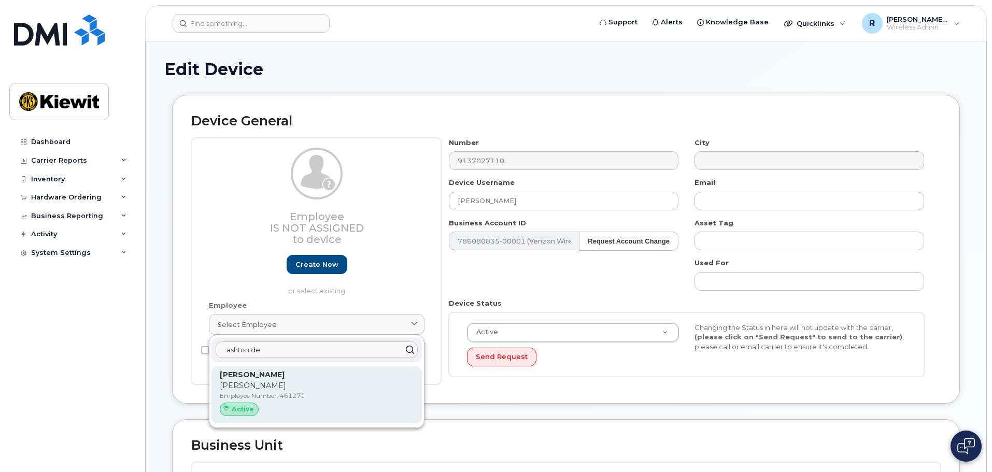
type input "ashton de"
click at [303, 394] on p "Employee Number: 461271" at bounding box center [317, 395] width 194 height 9
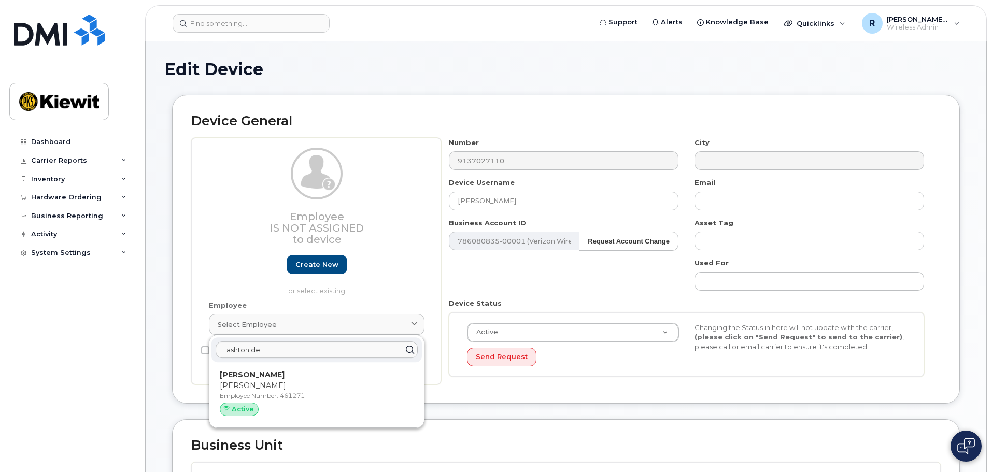
type input "461271"
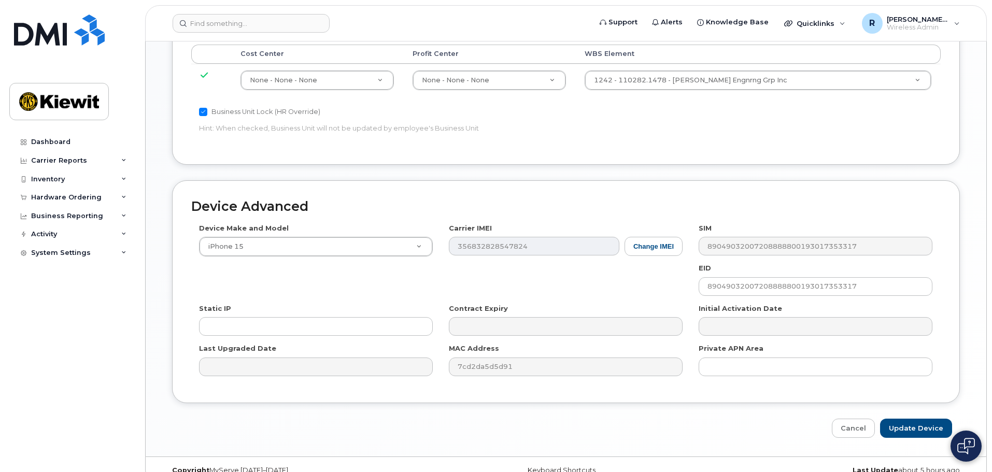
scroll to position [571, 0]
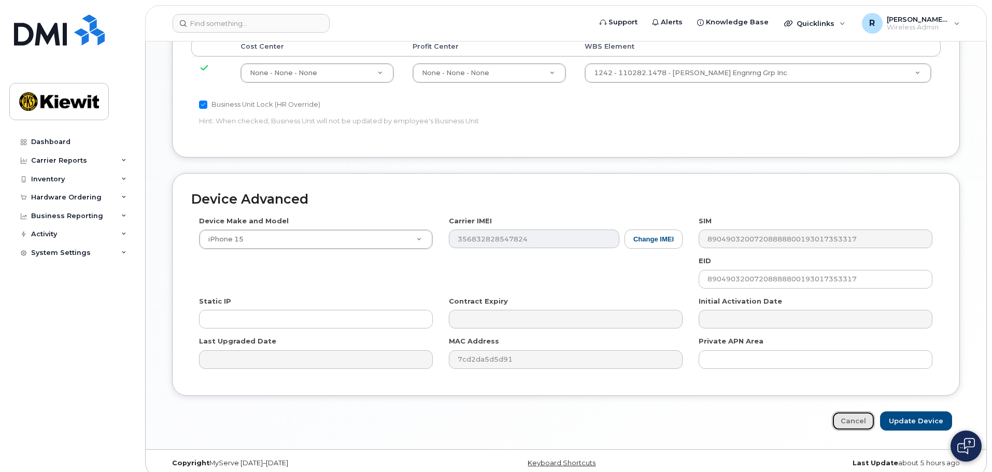
click at [868, 412] on link "Cancel" at bounding box center [853, 421] width 43 height 19
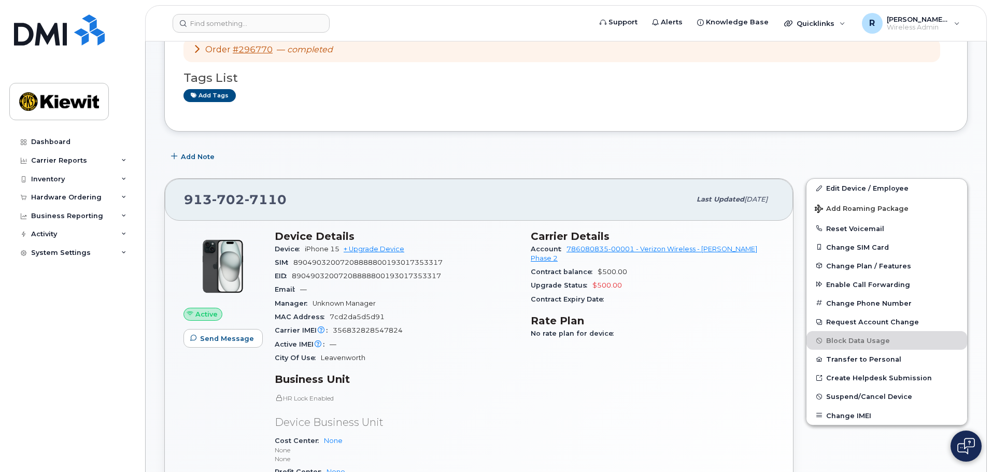
scroll to position [104, 0]
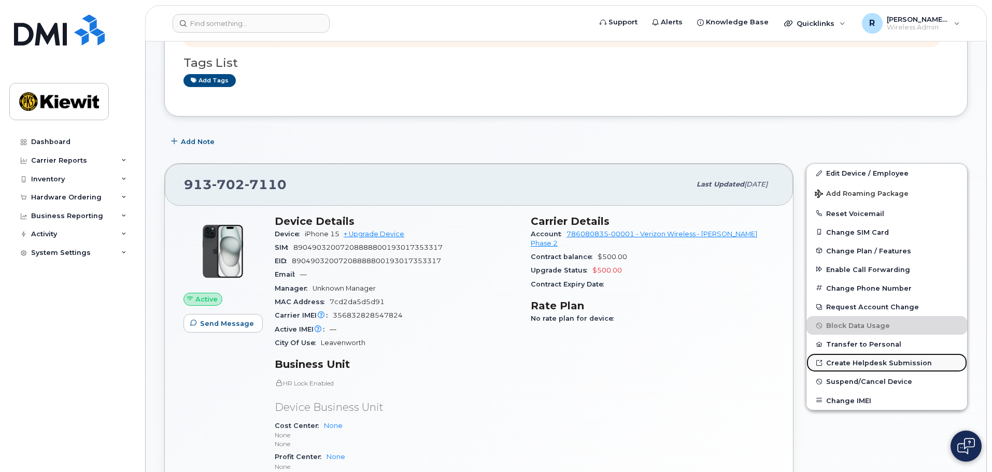
click at [852, 365] on link "Create Helpdesk Submission" at bounding box center [887, 363] width 161 height 19
